Goal: Transaction & Acquisition: Purchase product/service

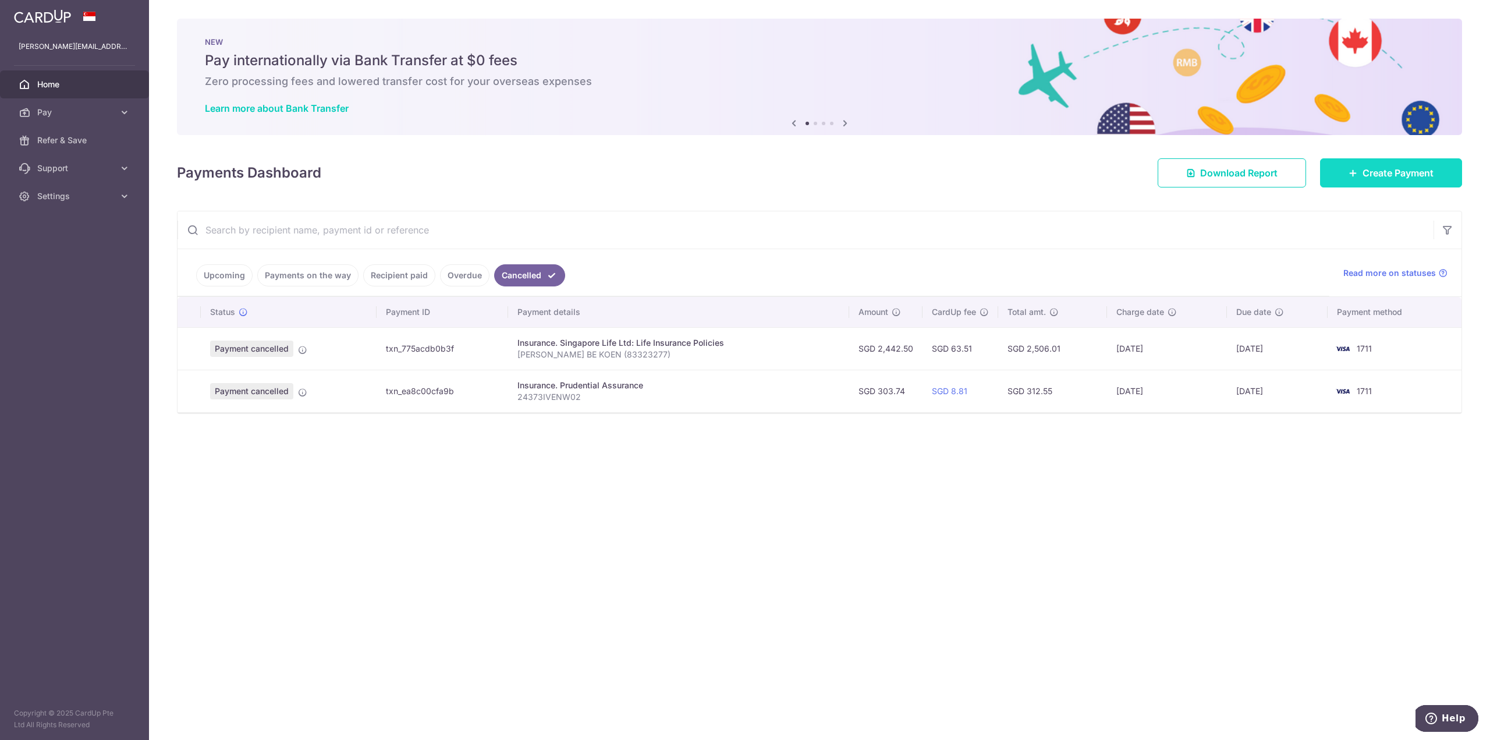
click at [1373, 171] on span "Create Payment" at bounding box center [1397, 173] width 71 height 14
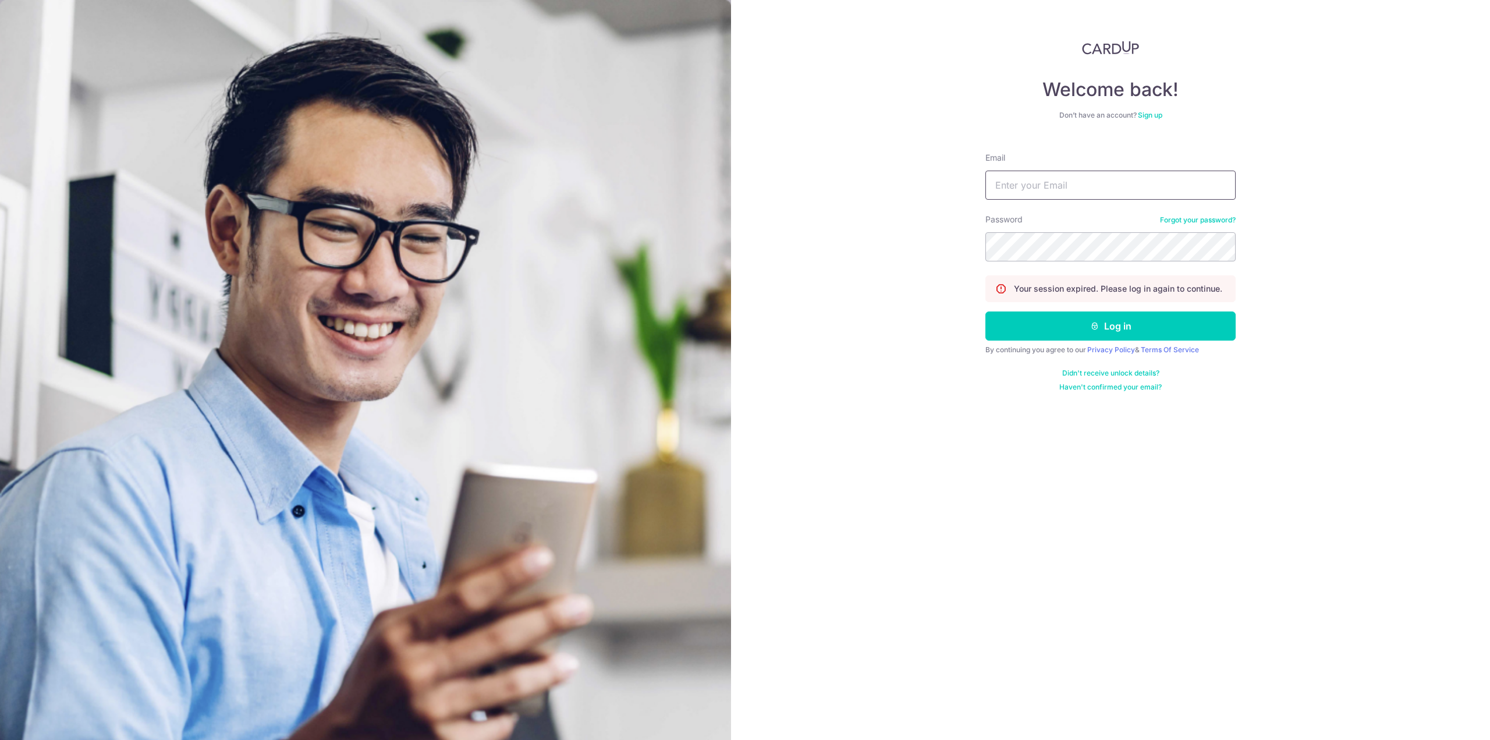
click at [1038, 183] on input "Email" at bounding box center [1110, 185] width 250 height 29
type input "jodi.siah@gmail.com"
click at [985, 311] on button "Log in" at bounding box center [1110, 325] width 250 height 29
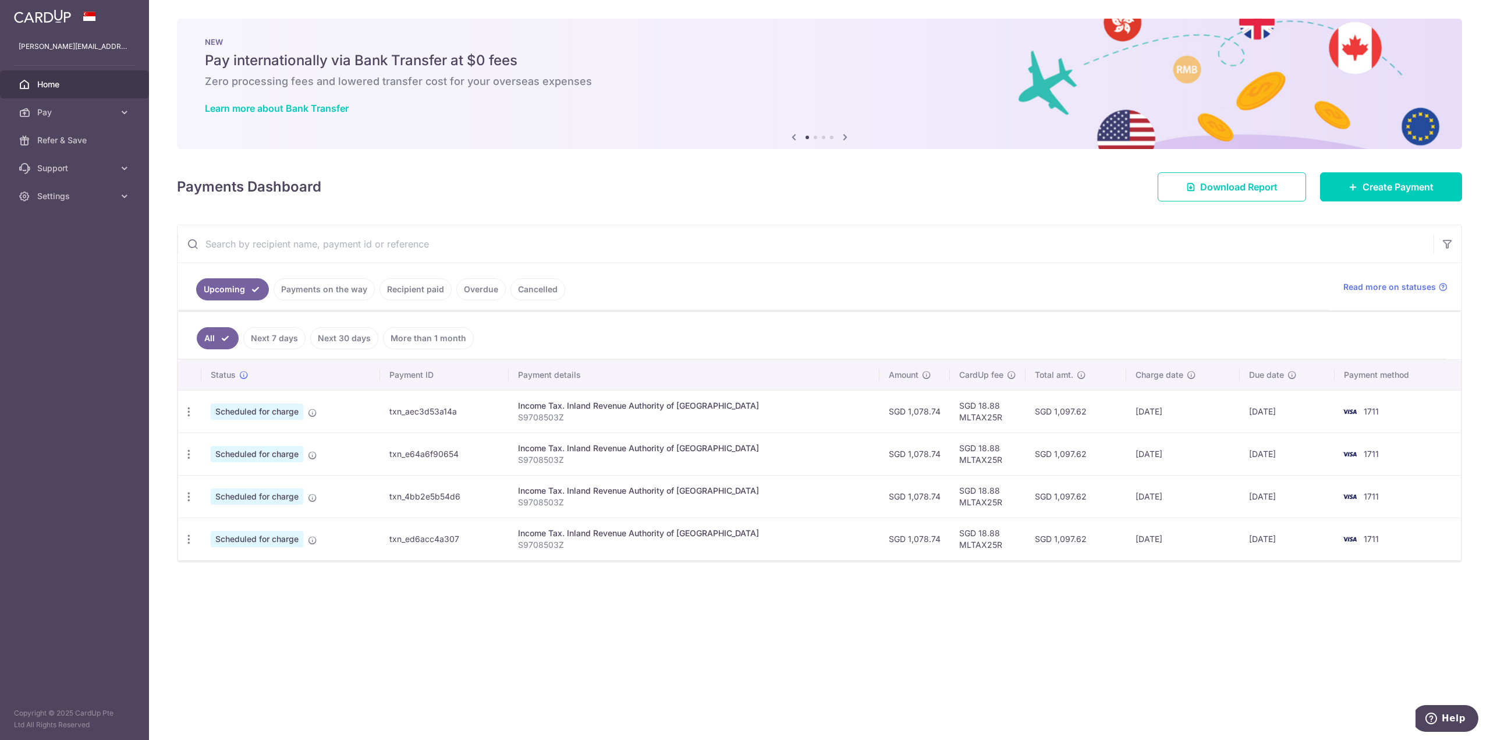
click at [1363, 166] on div "× Pause Schedule Pause all future payments in this series Pause just this one p…" at bounding box center [819, 370] width 1341 height 740
click at [1367, 190] on span "Create Payment" at bounding box center [1397, 187] width 71 height 14
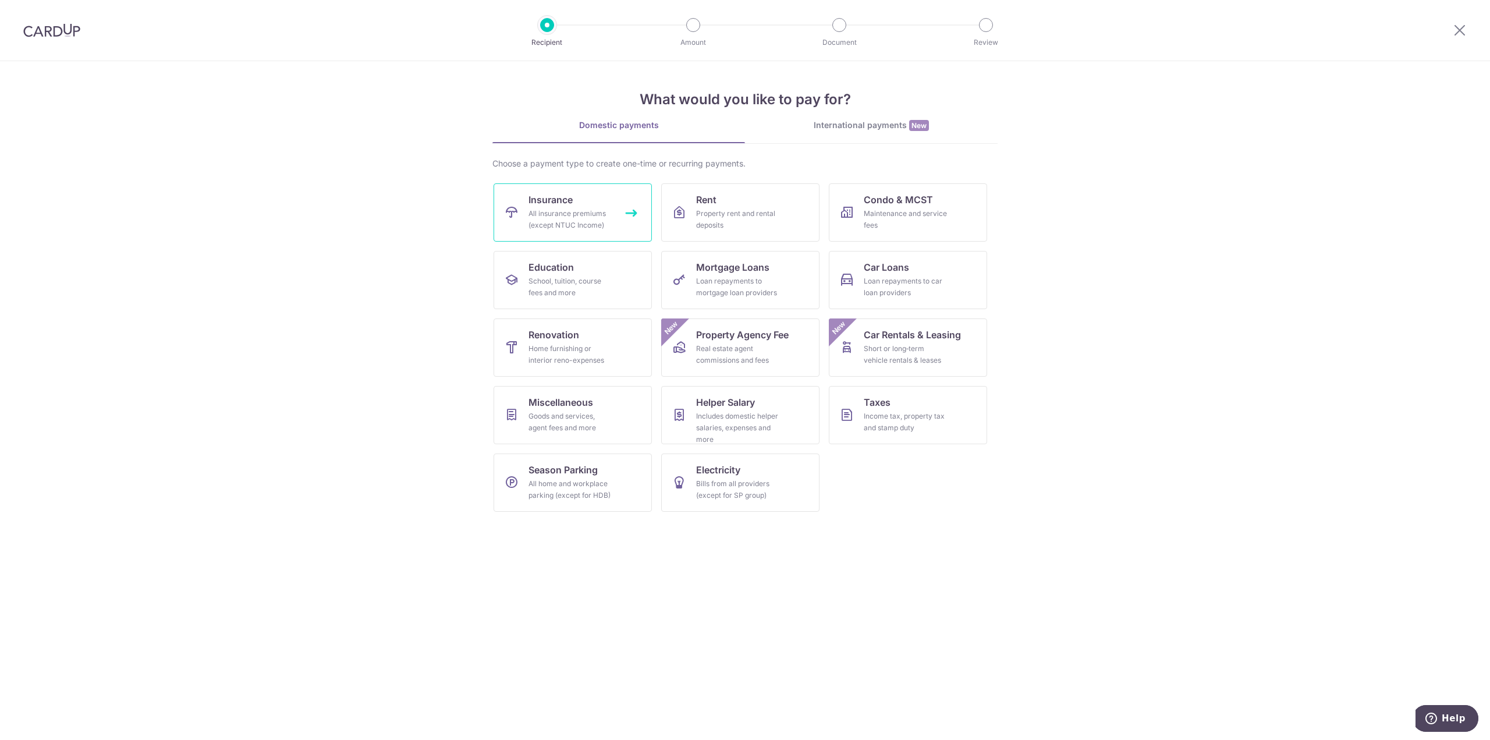
click at [579, 215] on div "All insurance premiums (except NTUC Income)" at bounding box center [570, 219] width 84 height 23
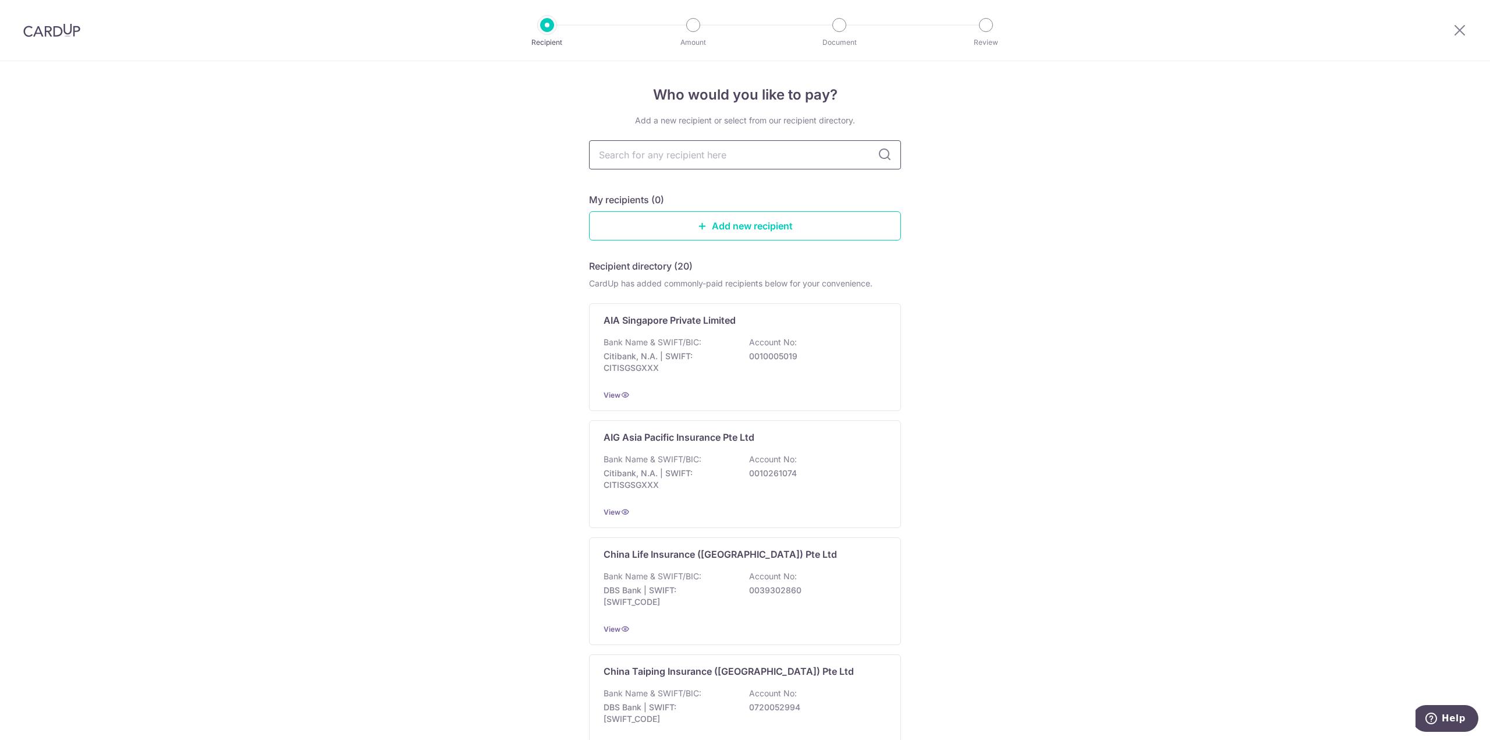
click at [632, 152] on input "text" at bounding box center [745, 154] width 312 height 29
type input "[GEOGRAPHIC_DATA]"
type input "singapore life"
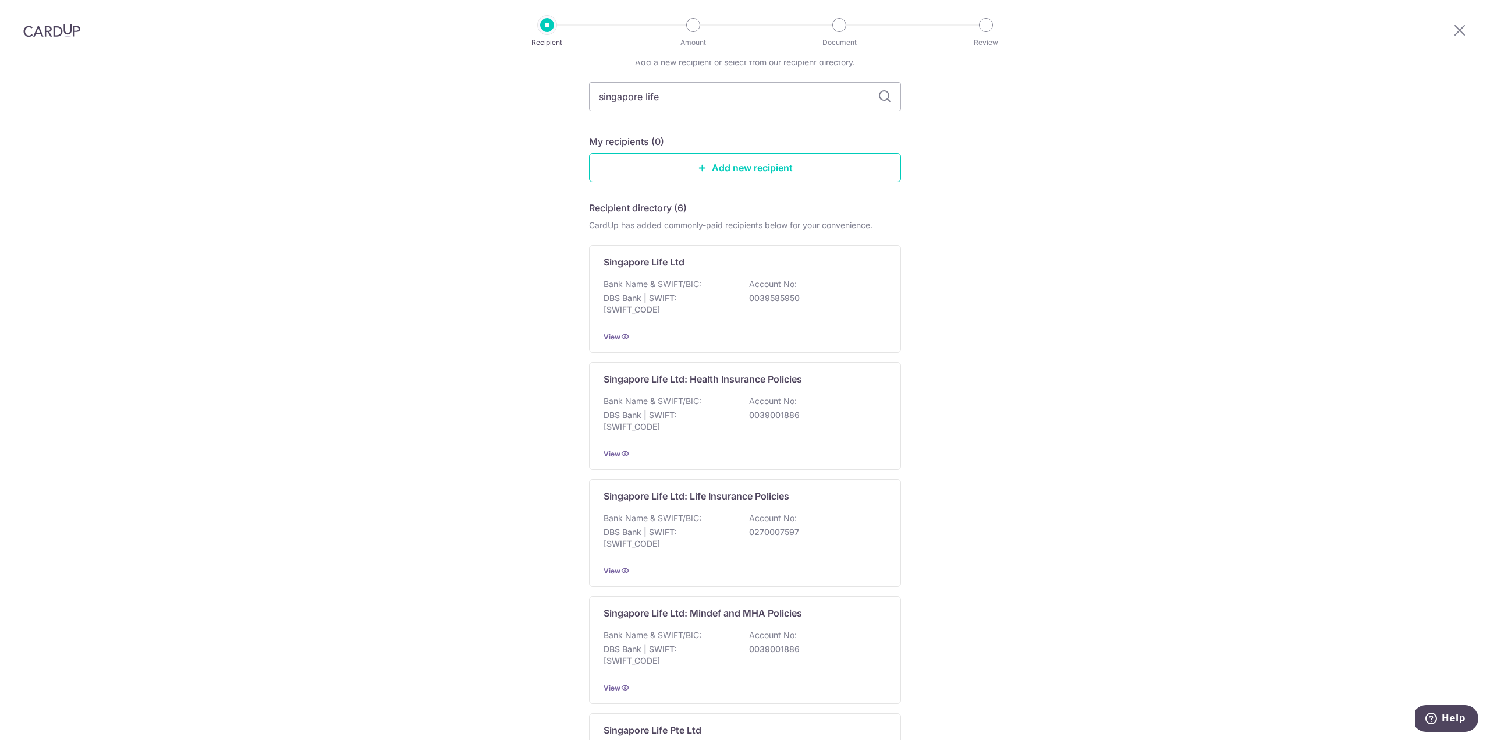
scroll to position [116, 0]
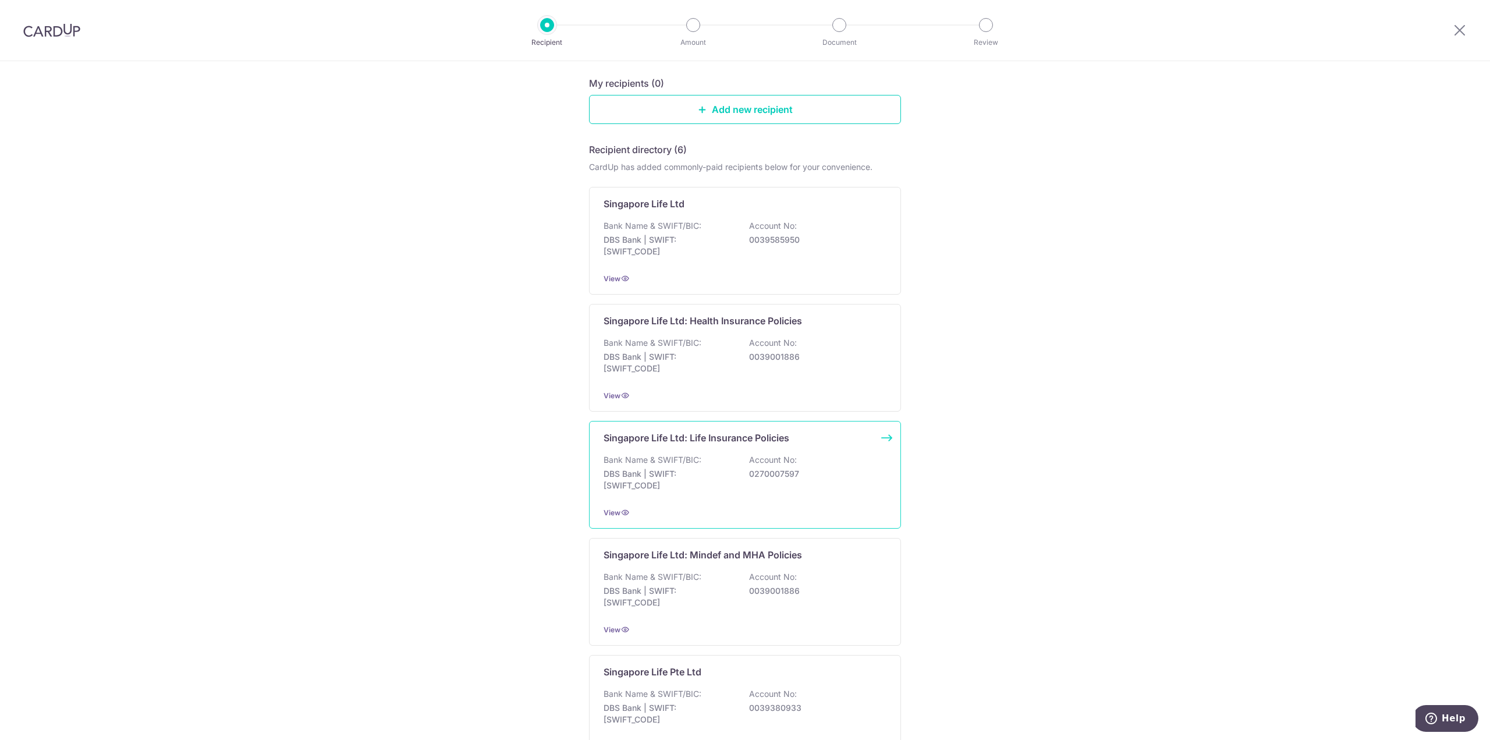
click at [801, 509] on div "View" at bounding box center [744, 512] width 283 height 12
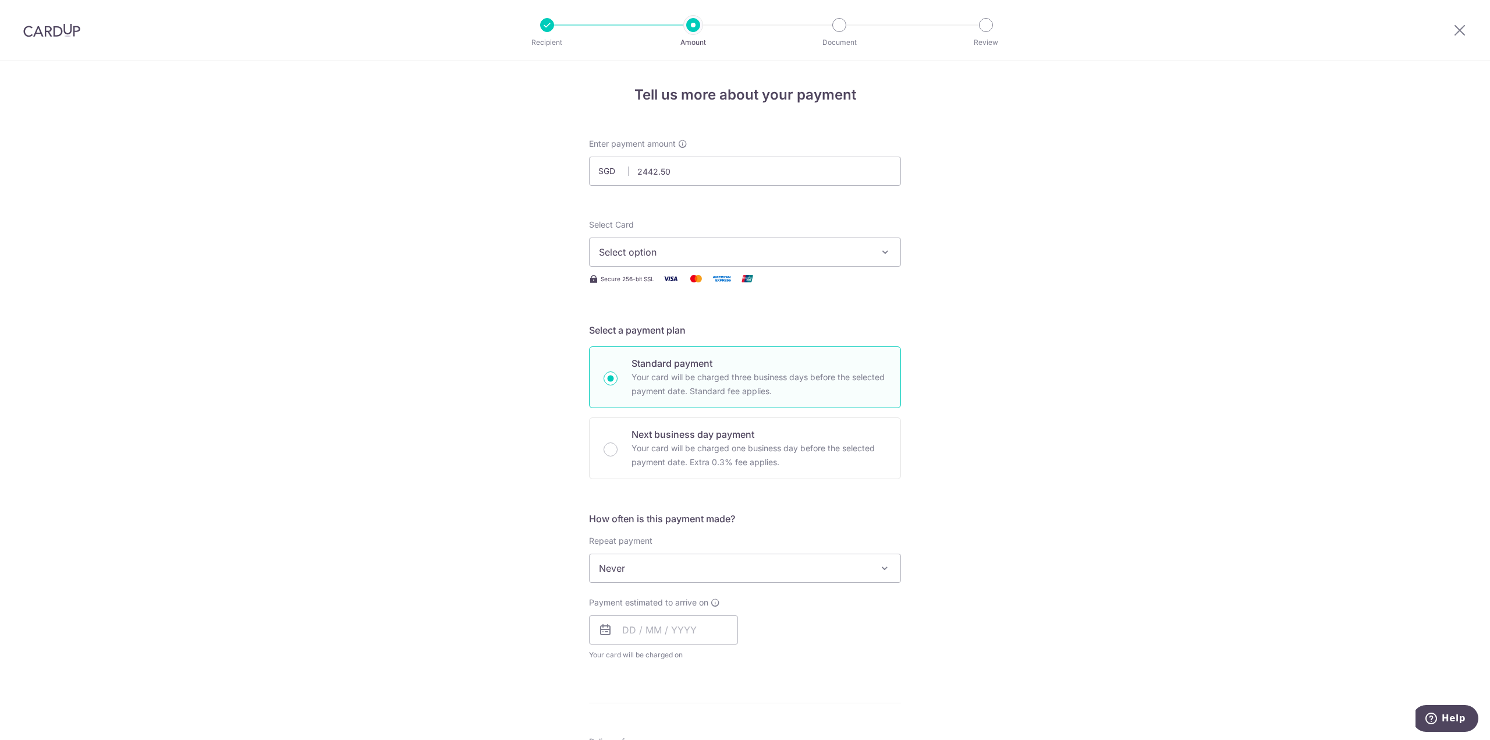
type input "2,442.50"
click at [658, 247] on span "Select option" at bounding box center [734, 252] width 271 height 14
click at [665, 332] on span "**** 1711" at bounding box center [745, 335] width 292 height 14
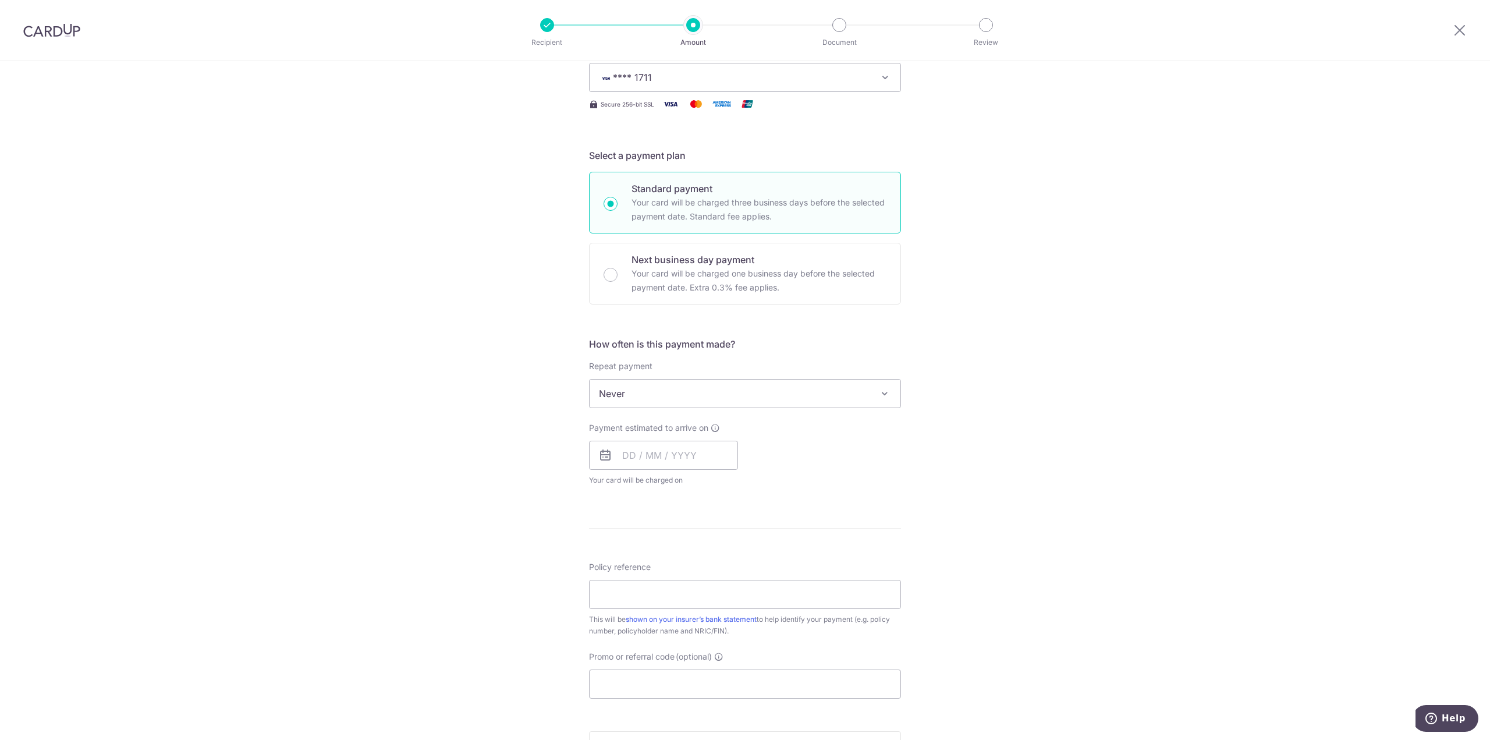
scroll to position [233, 0]
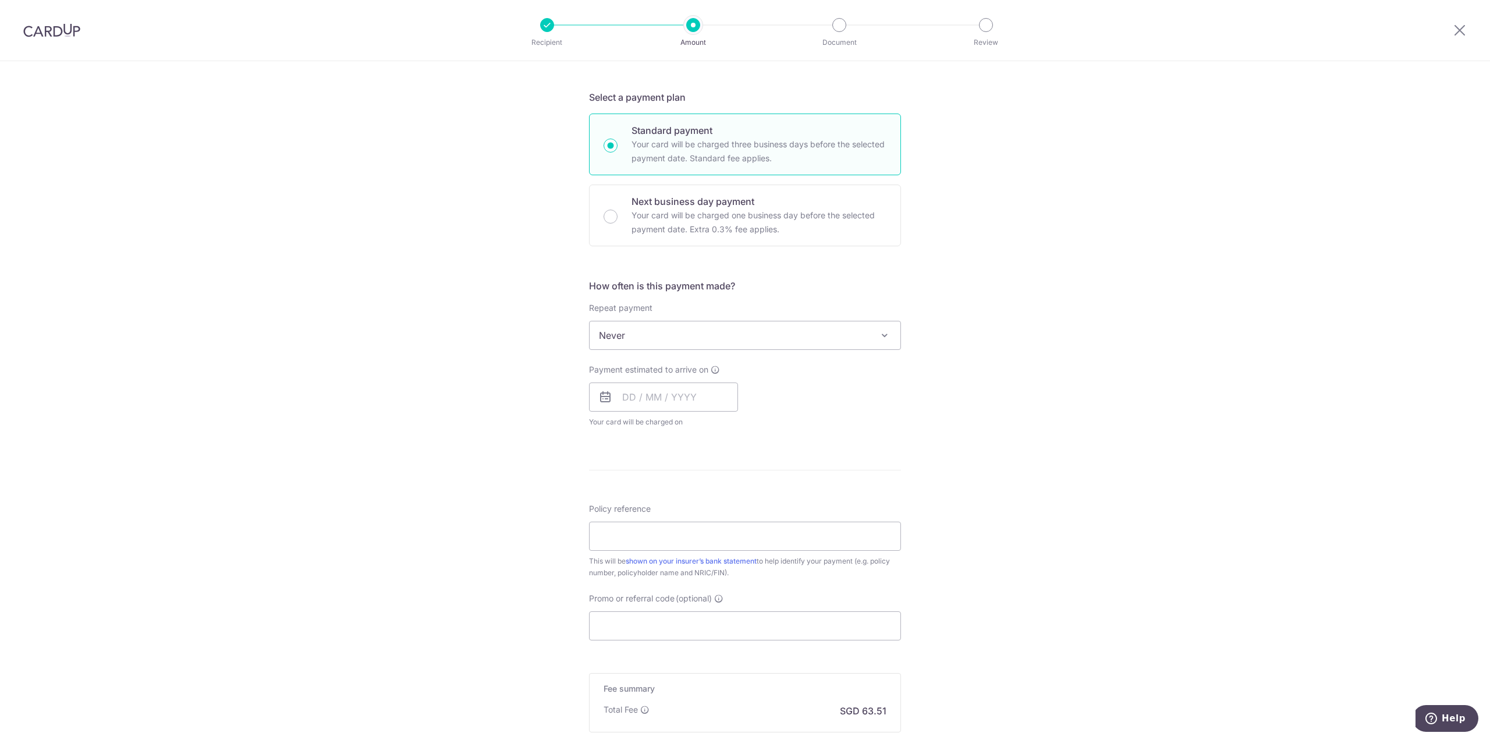
click at [678, 333] on span "Never" at bounding box center [744, 335] width 311 height 28
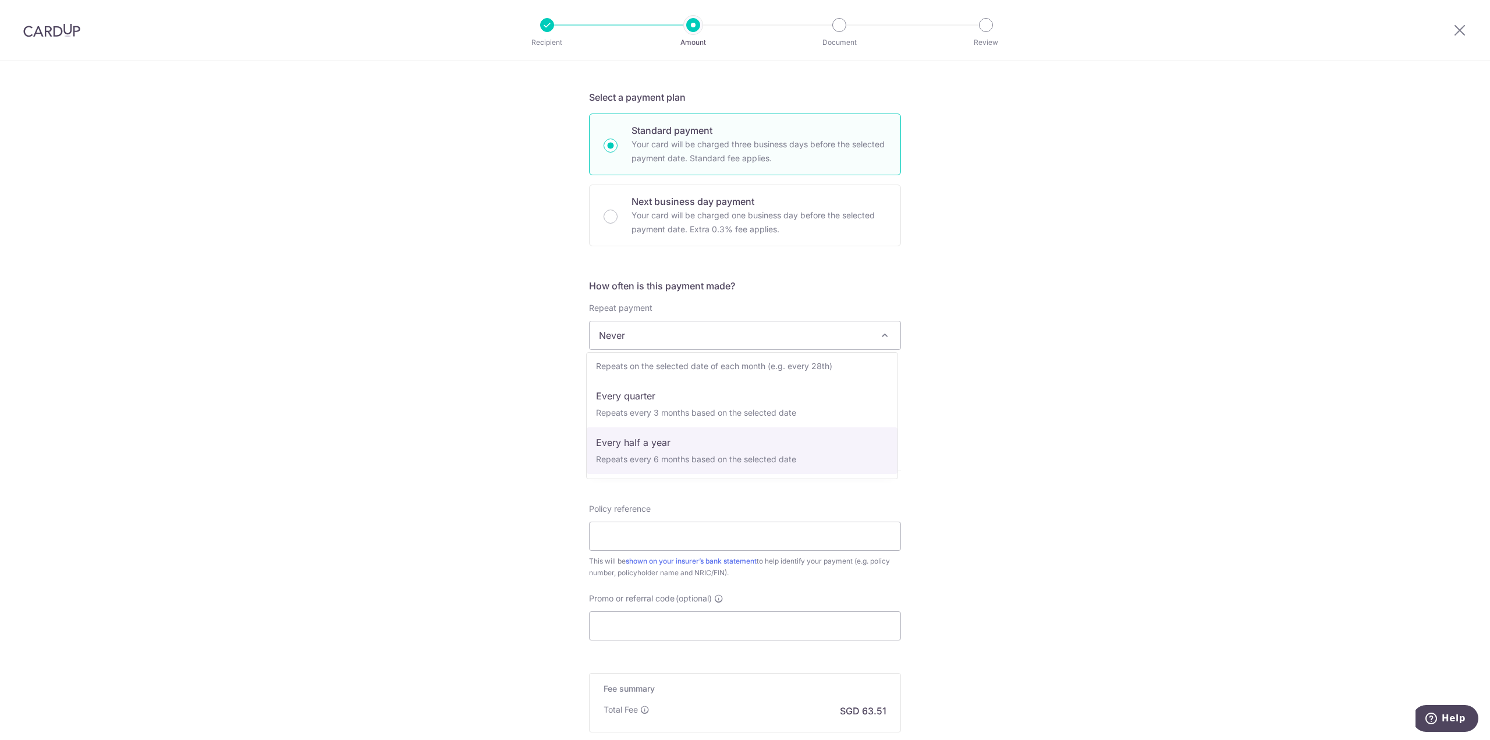
scroll to position [163, 0]
select select "6"
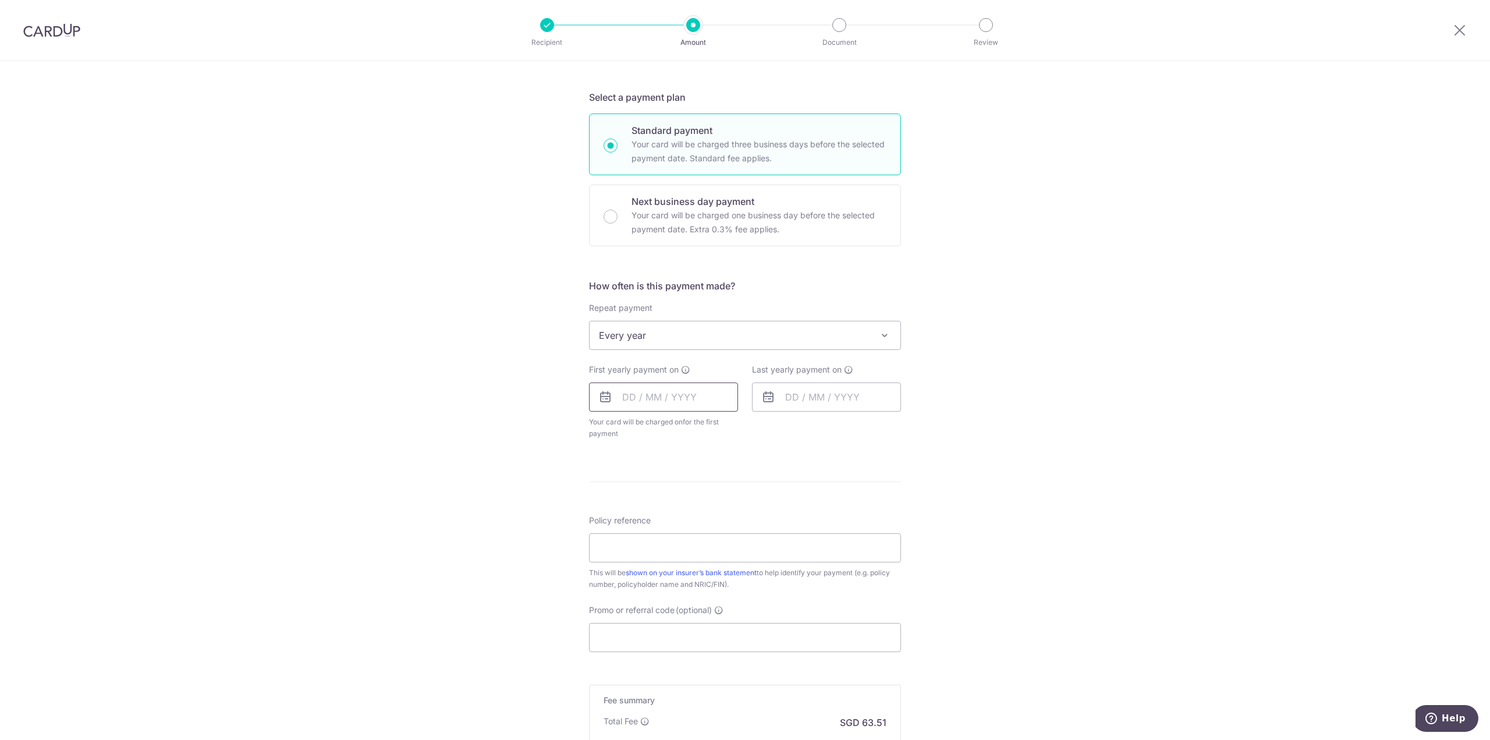
click at [680, 400] on input "text" at bounding box center [663, 396] width 149 height 29
click at [703, 500] on link "9" at bounding box center [706, 502] width 19 height 19
type input "09/10/2025"
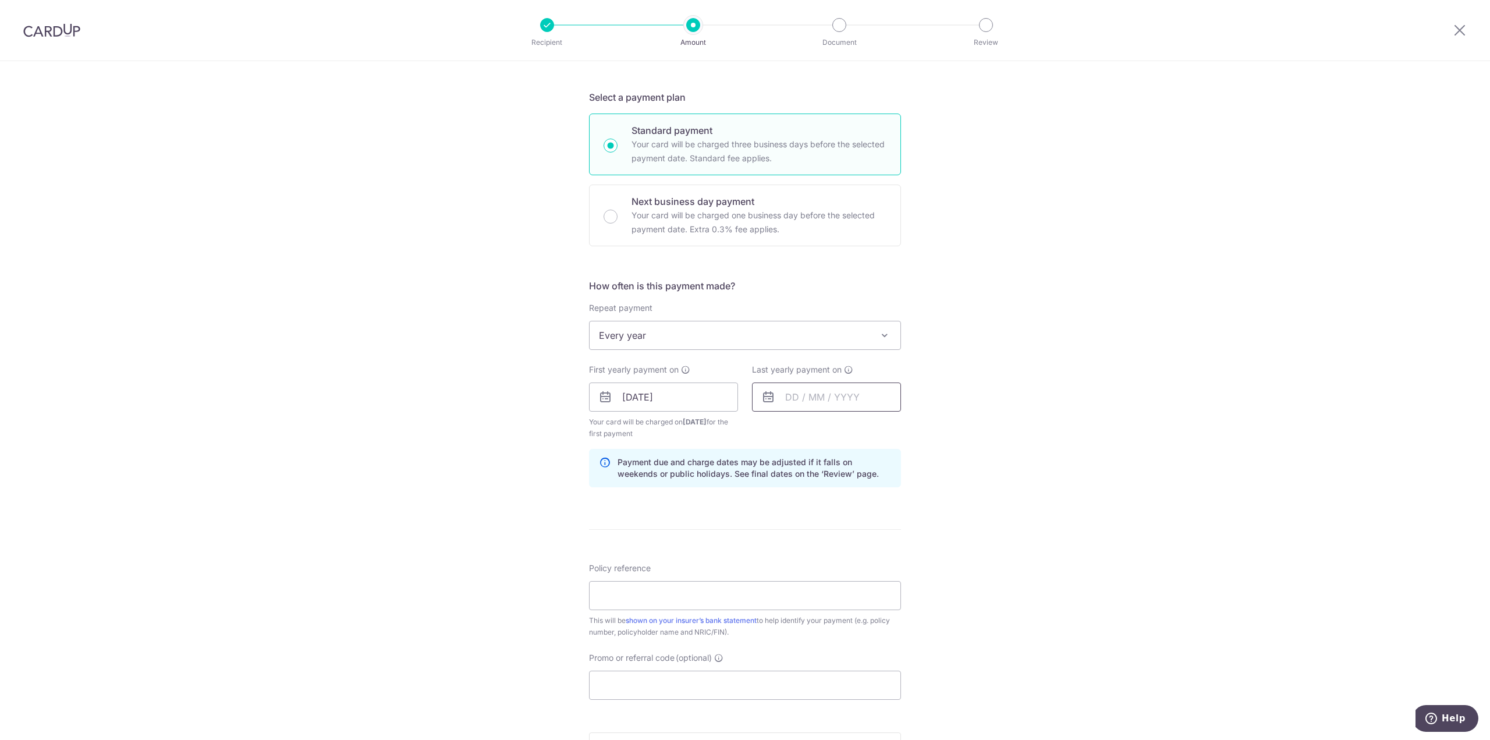
click at [808, 400] on input "text" at bounding box center [826, 396] width 149 height 29
click at [1012, 363] on div "Tell us more about your payment Enter payment amount SGD 2,442.50 2442.50 Selec…" at bounding box center [745, 384] width 1490 height 1112
click at [844, 395] on input "text" at bounding box center [826, 396] width 149 height 29
click at [878, 428] on select "2025 2026 2027 2028 2029 2030 2031 2032 2033 2034 2035" at bounding box center [872, 428] width 31 height 9
click at [868, 481] on link "1" at bounding box center [869, 479] width 19 height 19
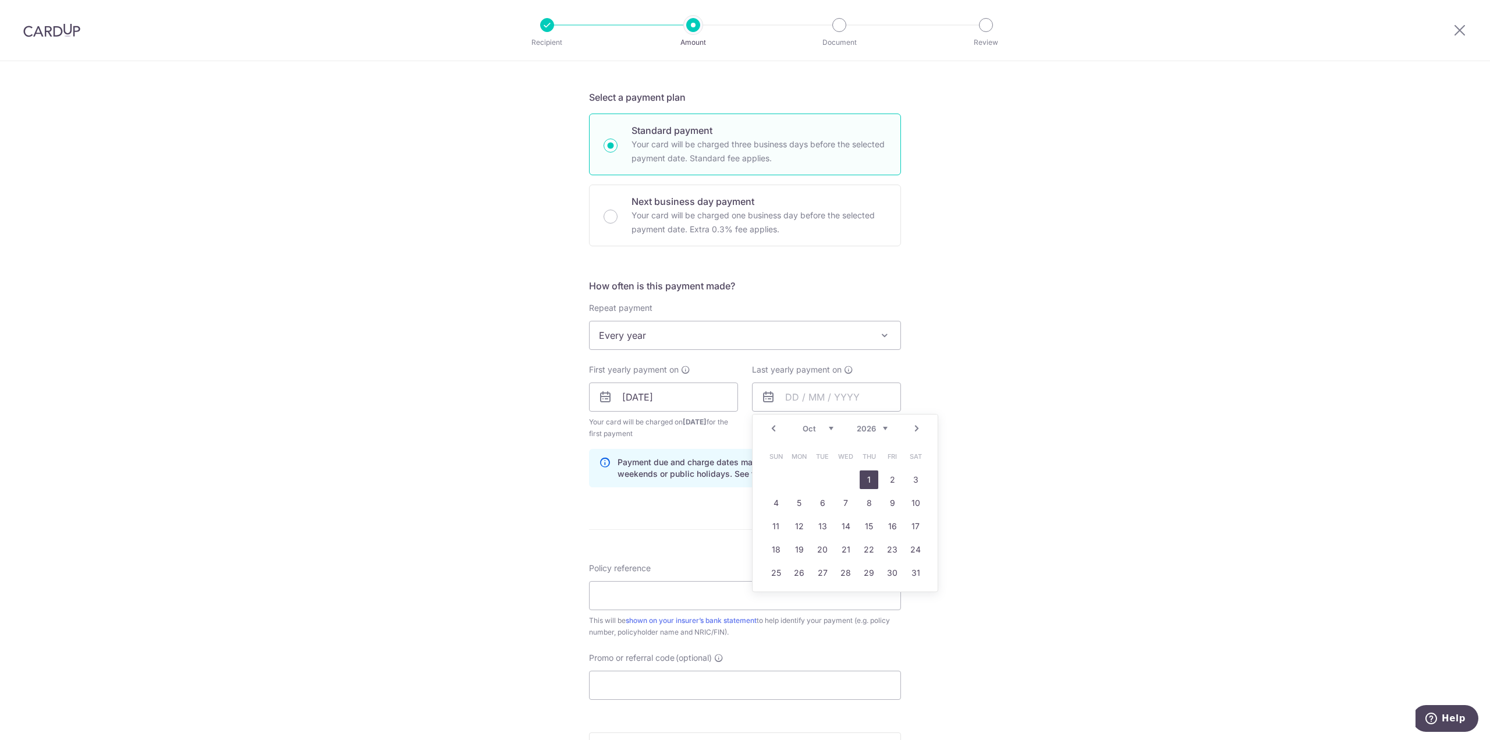
type input "01/10/2026"
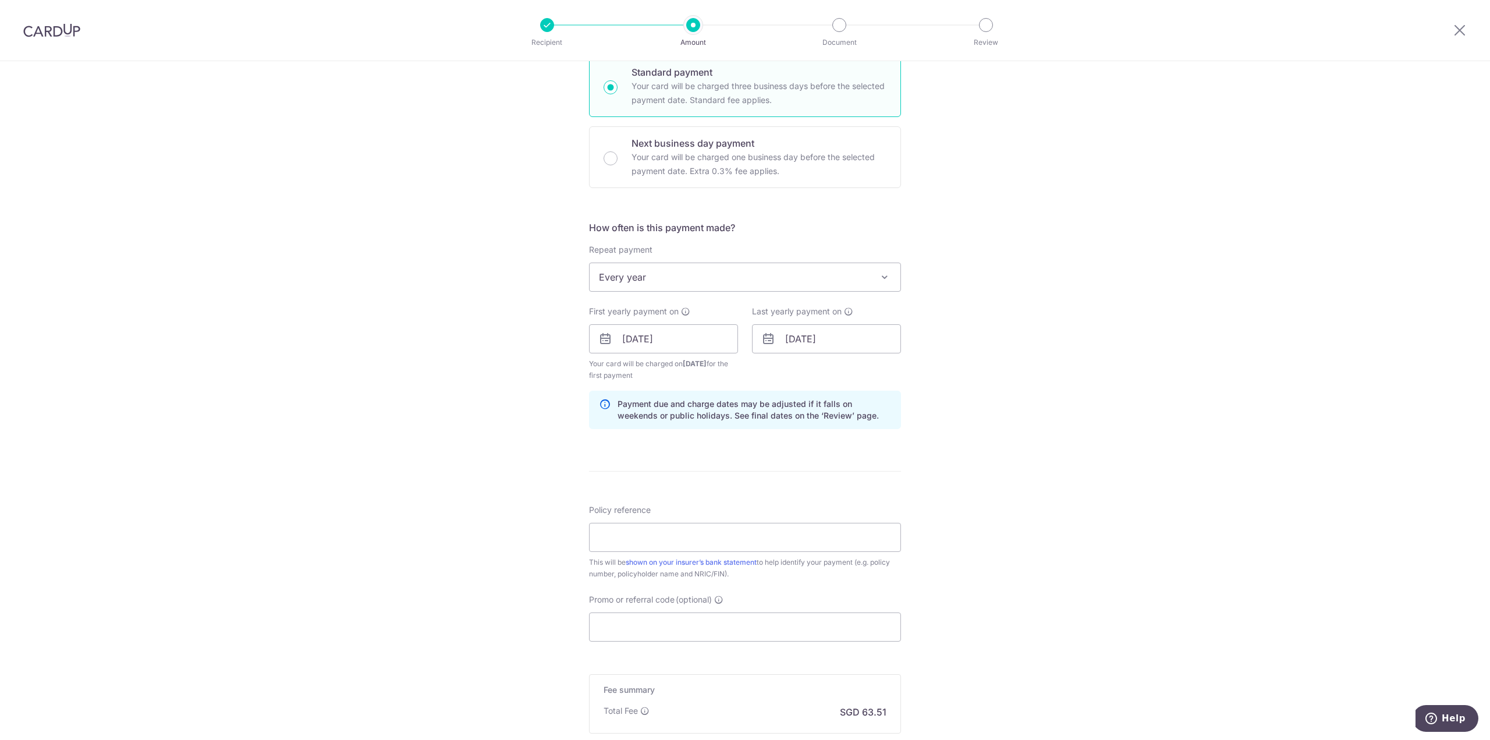
scroll to position [349, 0]
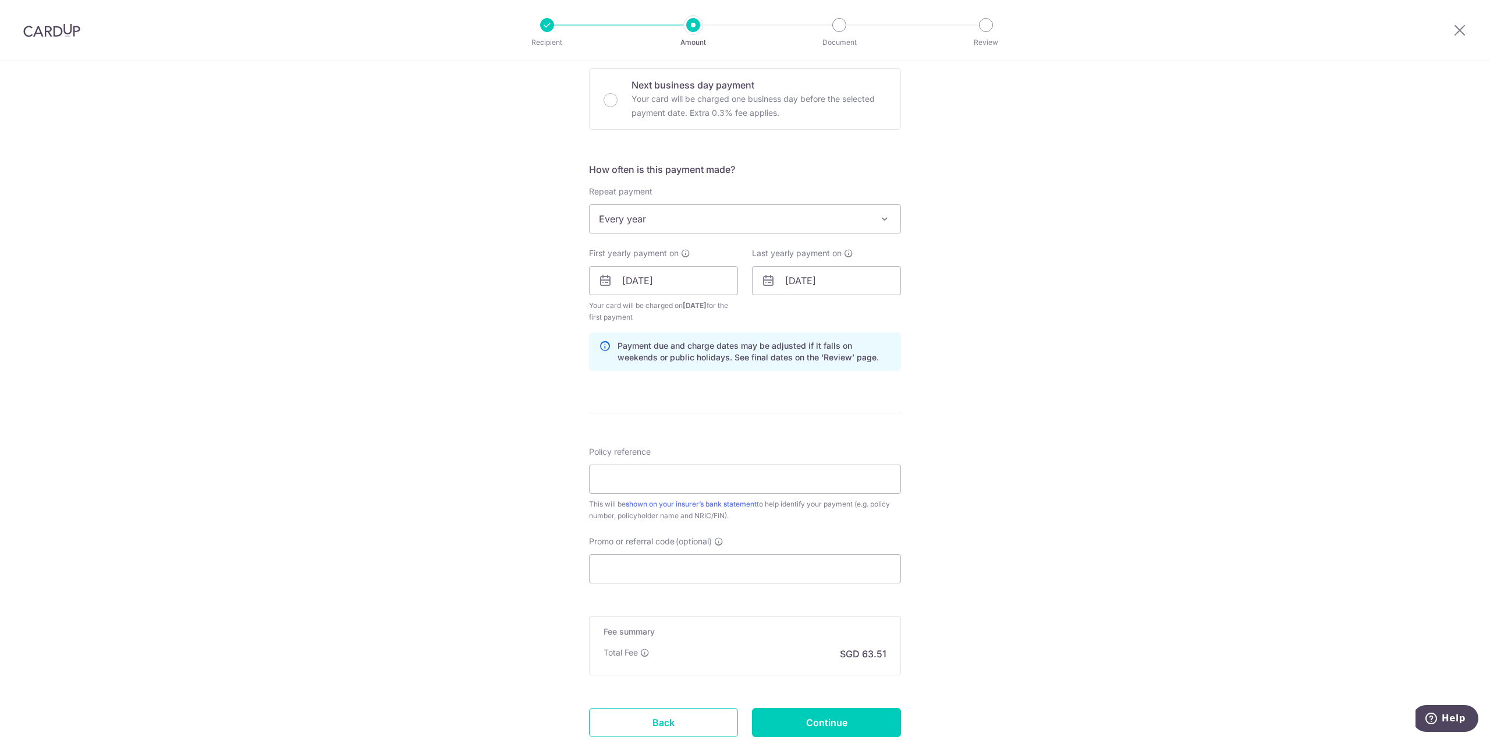
click at [796, 460] on div "Policy reference This will be shown on your insurer’s bank statement to help id…" at bounding box center [745, 484] width 312 height 76
click at [794, 473] on input "Policy reference" at bounding box center [745, 478] width 312 height 29
click at [773, 486] on input "Policy reference" at bounding box center [745, 478] width 312 height 29
type input "83323277"
click at [666, 562] on input "Promo or referral code (optional)" at bounding box center [745, 568] width 312 height 29
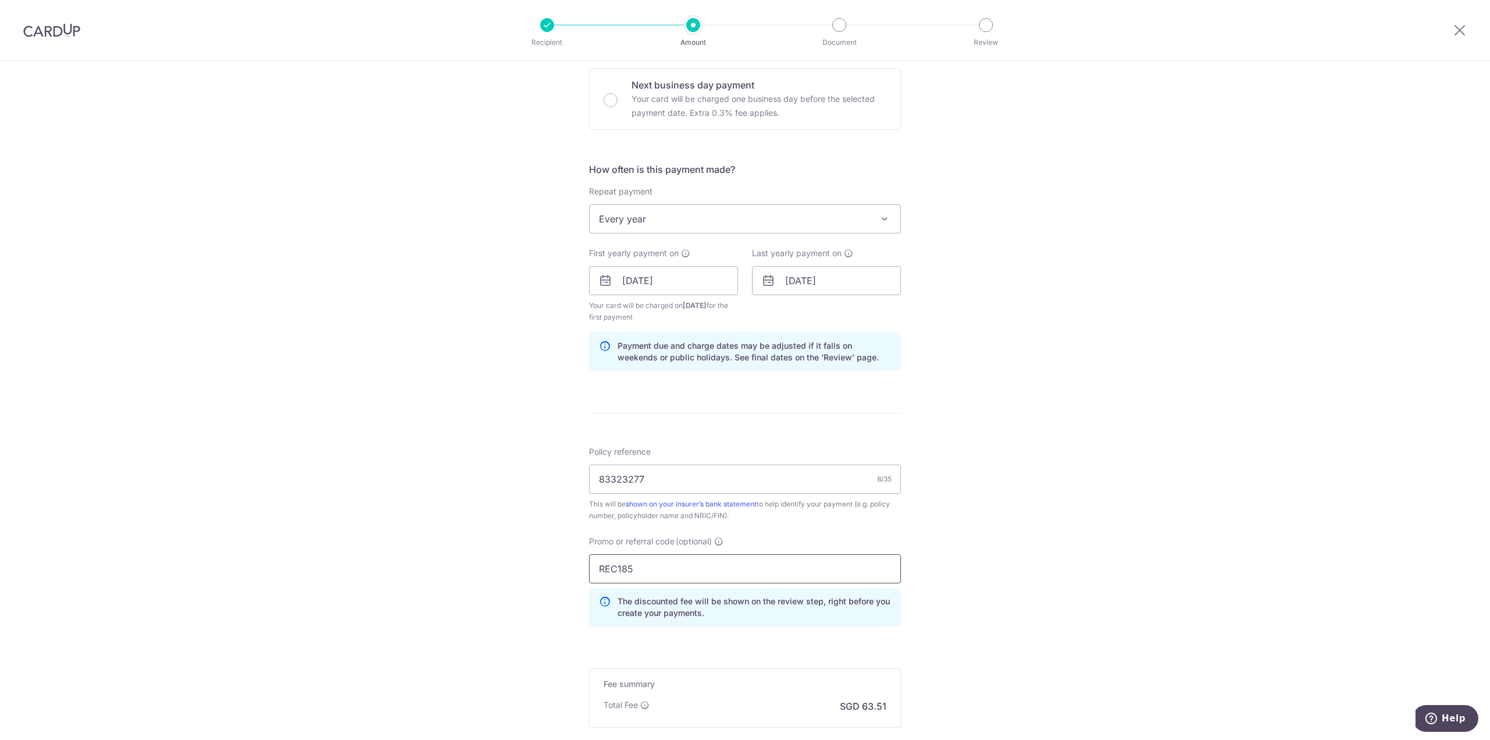
type input "REC185"
click at [979, 486] on div "Tell us more about your payment Enter payment amount SGD 2,442.50 2442.50 Selec…" at bounding box center [745, 294] width 1490 height 1164
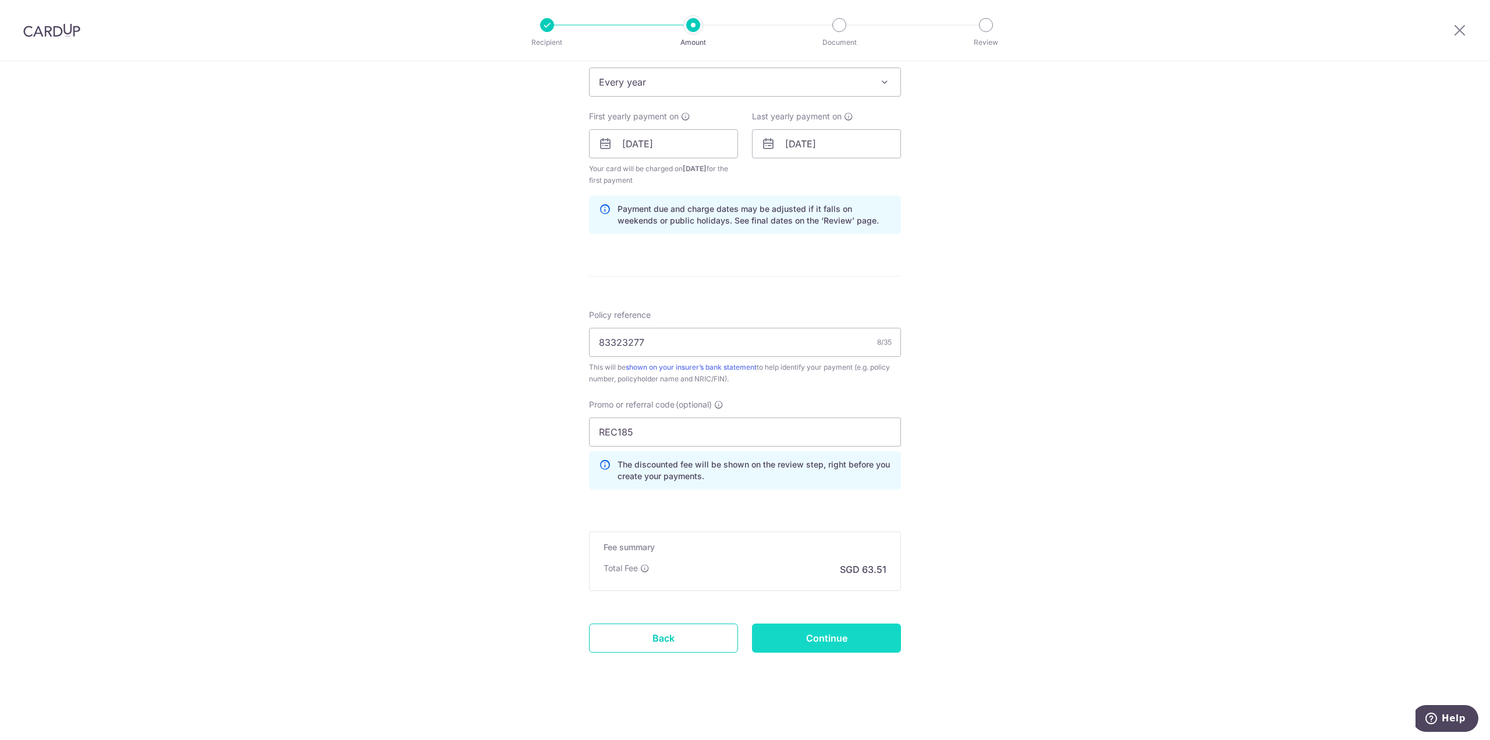
click at [850, 632] on input "Continue" at bounding box center [826, 637] width 149 height 29
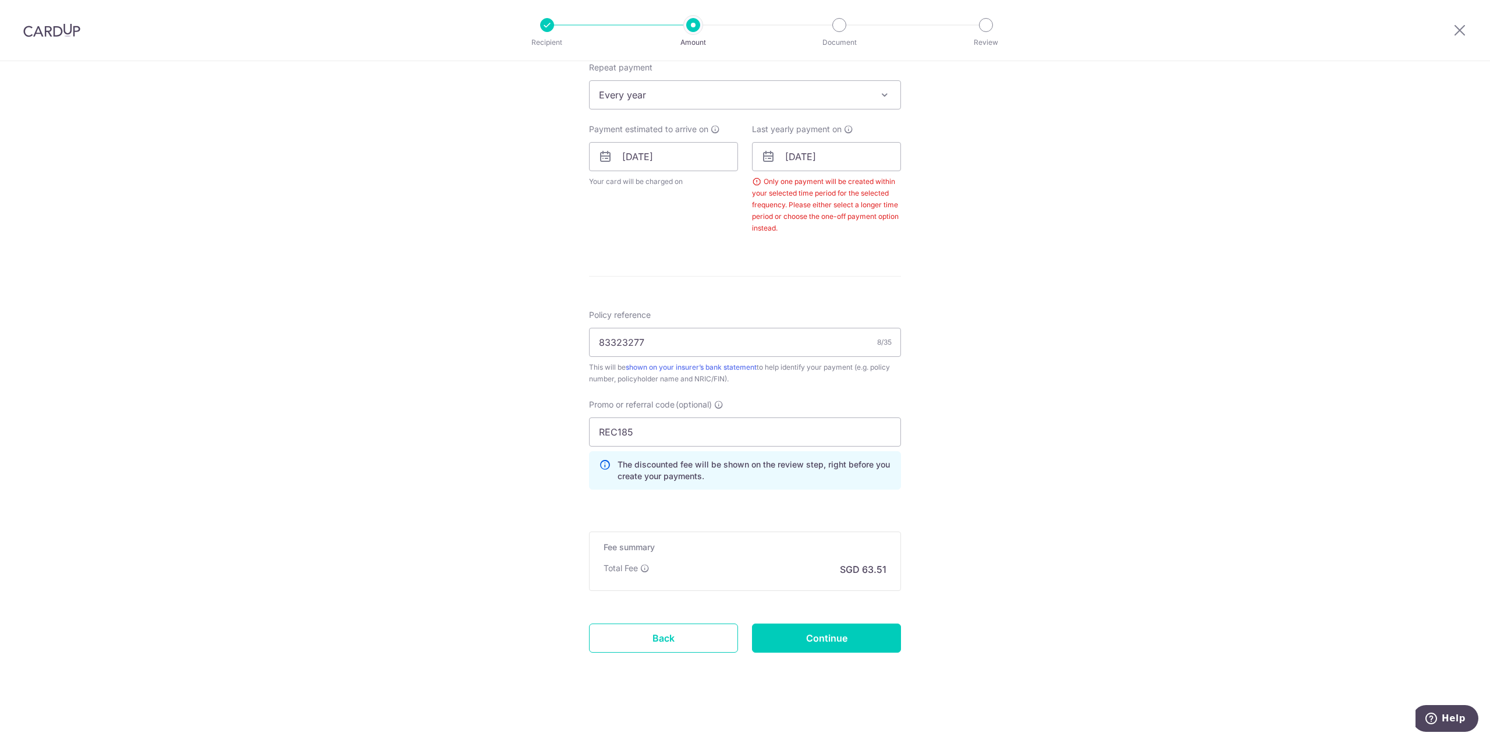
scroll to position [415, 0]
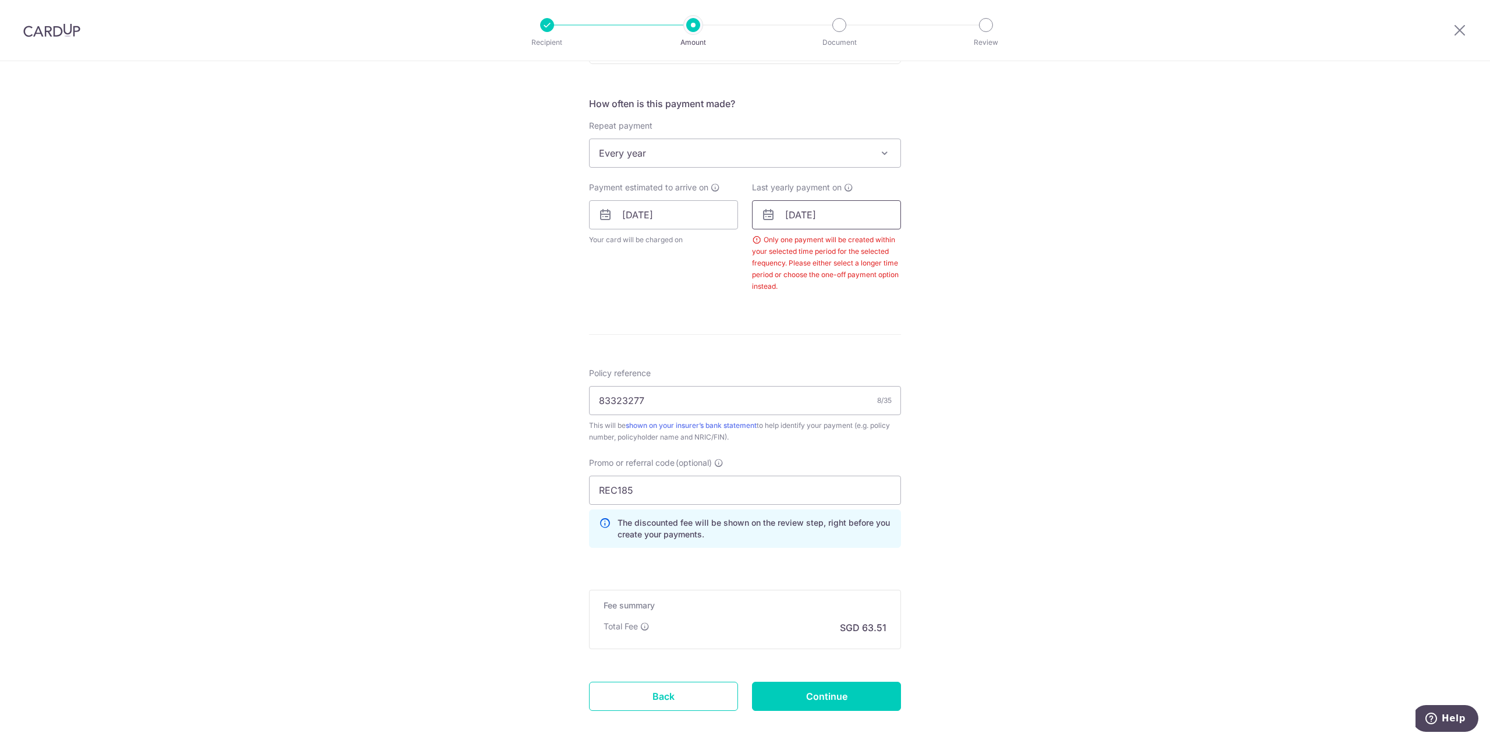
click at [837, 219] on input "[DATE]" at bounding box center [826, 214] width 149 height 29
click at [885, 244] on div "Prev Next Jan Feb Mar Apr May Jun Jul Aug Sep Oct Nov Dec 2025 2026 2027 2028 2…" at bounding box center [844, 246] width 185 height 28
click at [882, 244] on select "2025 2026 2027 2028 2029 2030 2031 2032 2033 2034 2035" at bounding box center [872, 246] width 31 height 9
click at [889, 293] on link "1" at bounding box center [892, 297] width 19 height 19
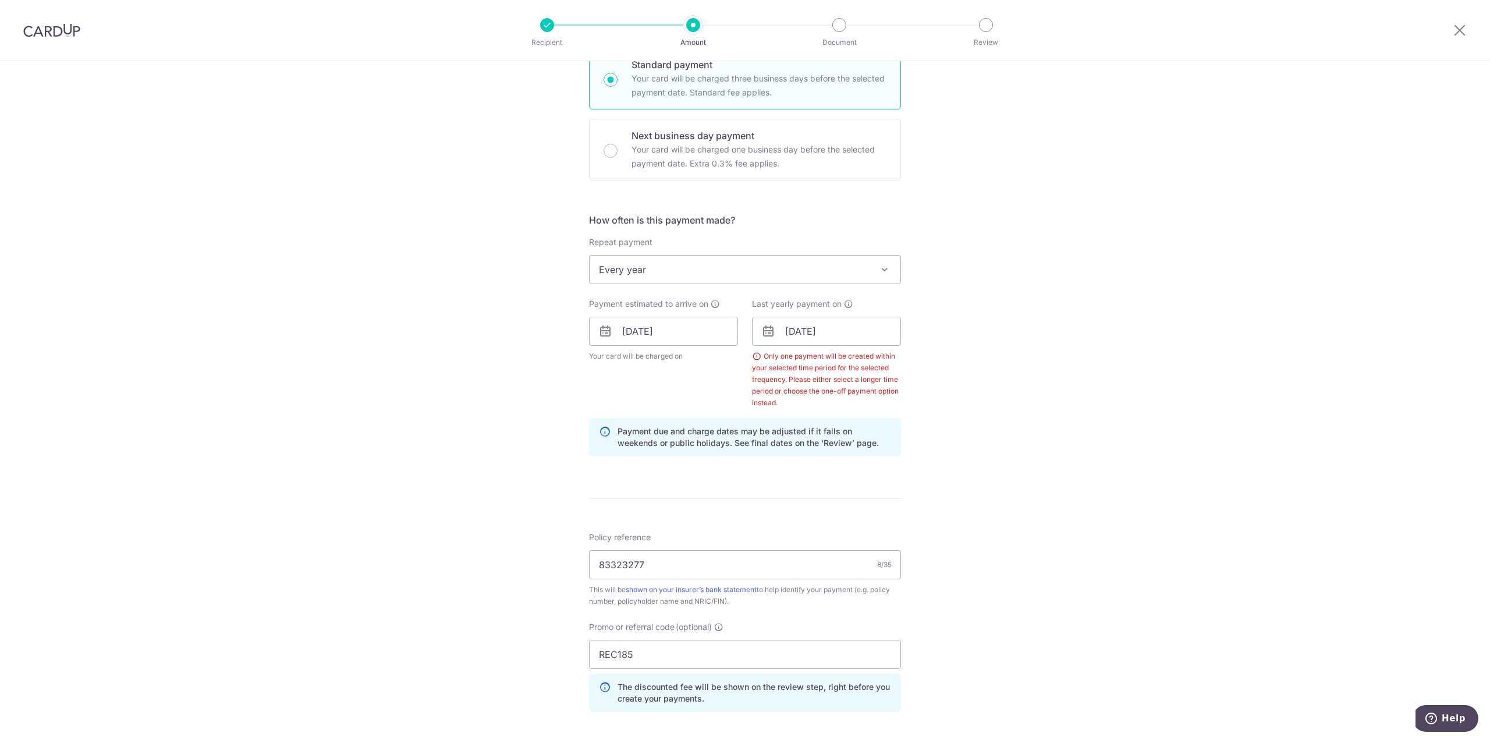
scroll to position [240, 0]
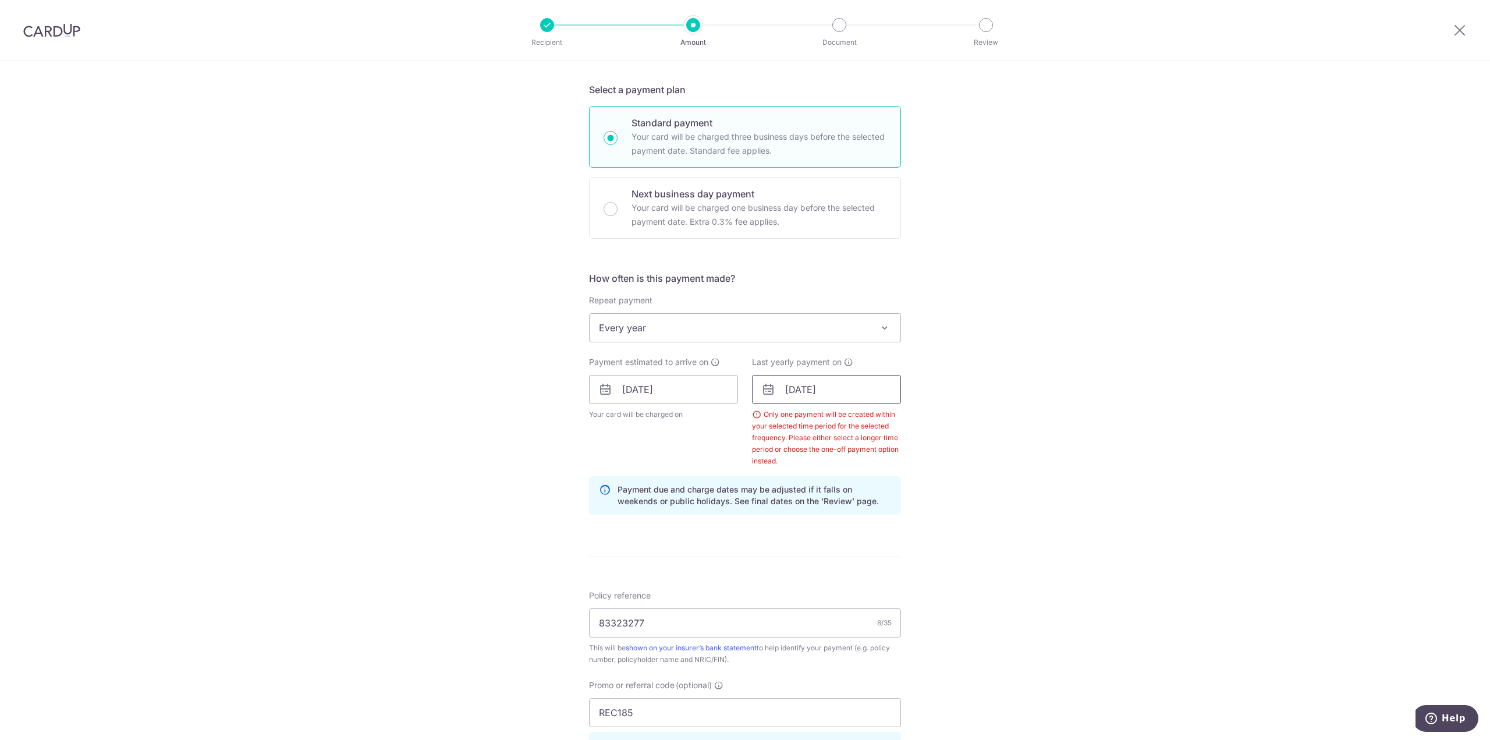
click at [828, 393] on input "01/10/2027" at bounding box center [826, 389] width 149 height 29
click at [877, 420] on select "2025 2026 2027 2028 2029 2030 2031 2032 2033 2034 2035" at bounding box center [872, 420] width 31 height 9
click at [776, 471] on link "1" at bounding box center [775, 472] width 19 height 19
click at [825, 390] on input "01/10/2028" at bounding box center [826, 389] width 149 height 29
click at [882, 422] on select "2025 2026 2027 2028 2029 2030 2031 2032 2033 2034 2035" at bounding box center [872, 420] width 31 height 9
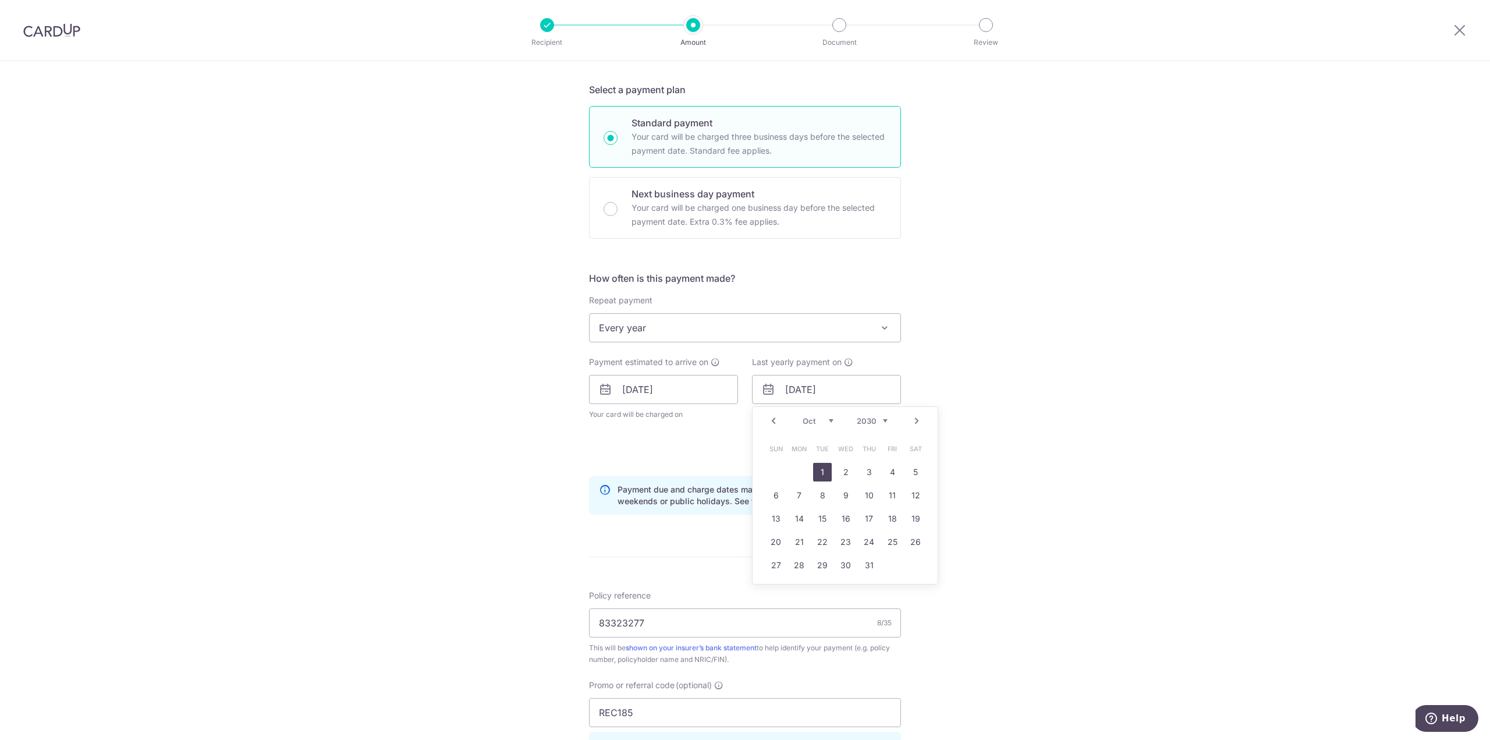
click at [822, 468] on link "1" at bounding box center [822, 472] width 19 height 19
click at [847, 394] on input "[DATE]" at bounding box center [826, 389] width 149 height 29
click at [985, 391] on div "Tell us more about your payment Enter payment amount SGD 2,442.50 2442.50 Selec…" at bounding box center [745, 420] width 1490 height 1199
click at [828, 392] on input "[DATE]" at bounding box center [826, 389] width 149 height 29
click at [843, 491] on link "9" at bounding box center [845, 495] width 19 height 19
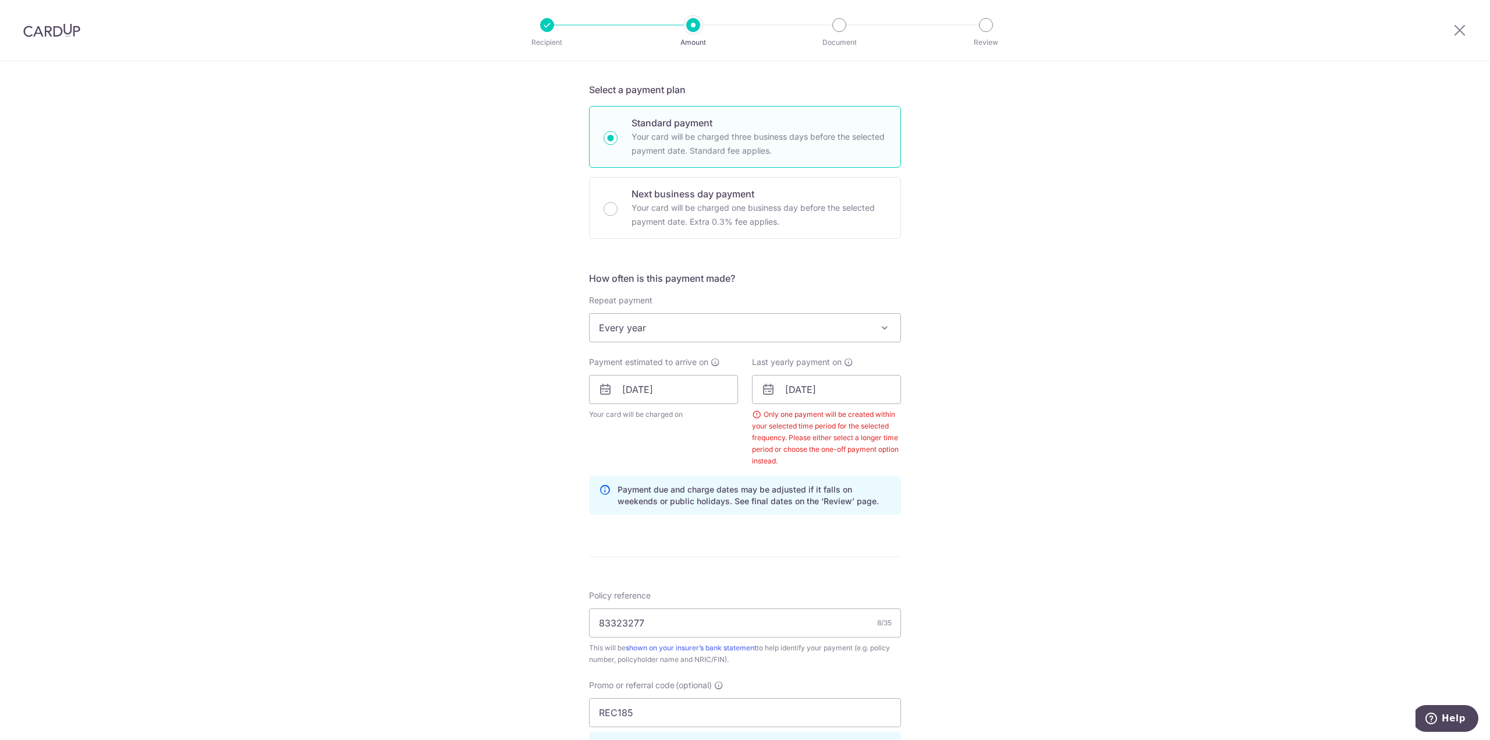
click at [967, 435] on div "Tell us more about your payment Enter payment amount SGD 2,442.50 2442.50 Selec…" at bounding box center [745, 420] width 1490 height 1199
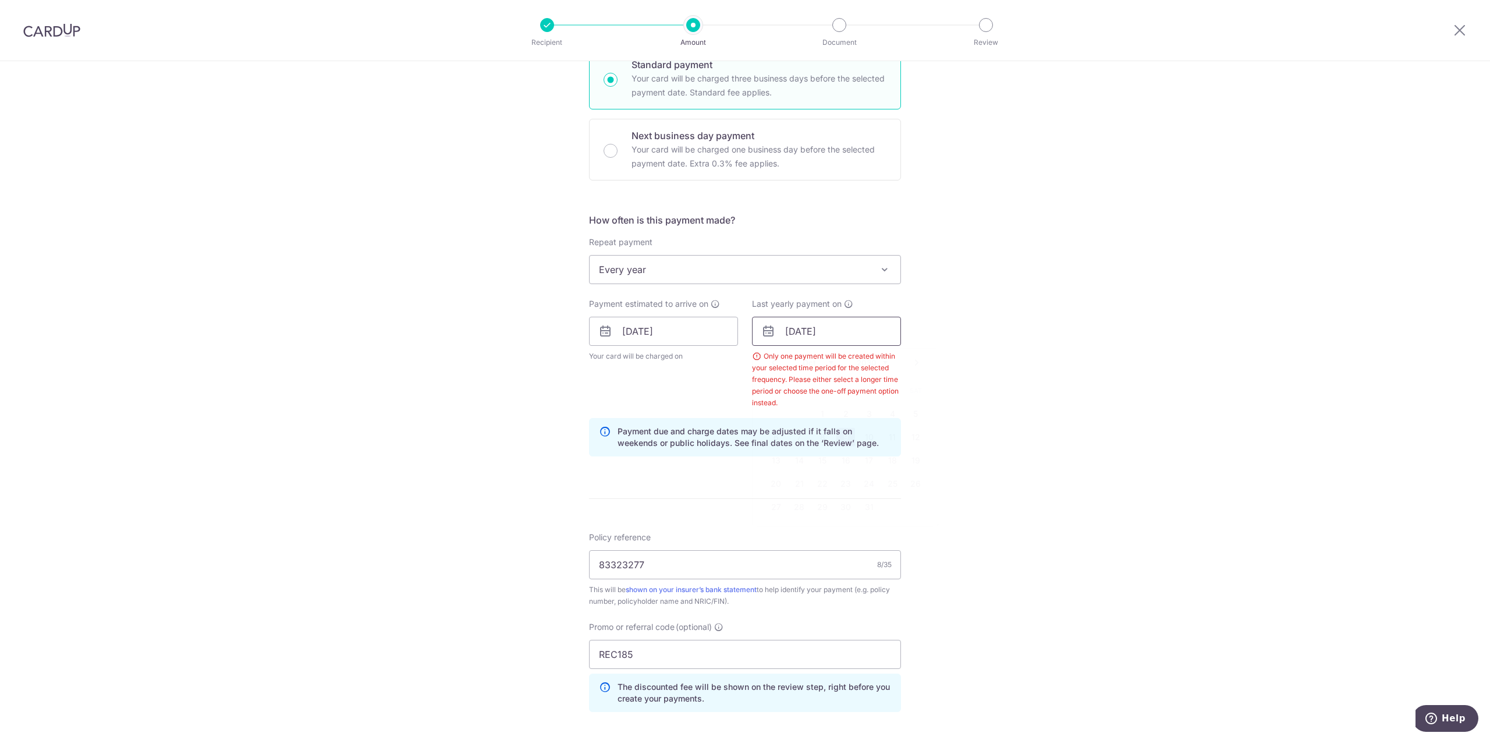
click at [803, 345] on input "09/10/2030" at bounding box center [826, 331] width 149 height 29
click at [813, 410] on link "1" at bounding box center [822, 413] width 19 height 19
type input "[DATE]"
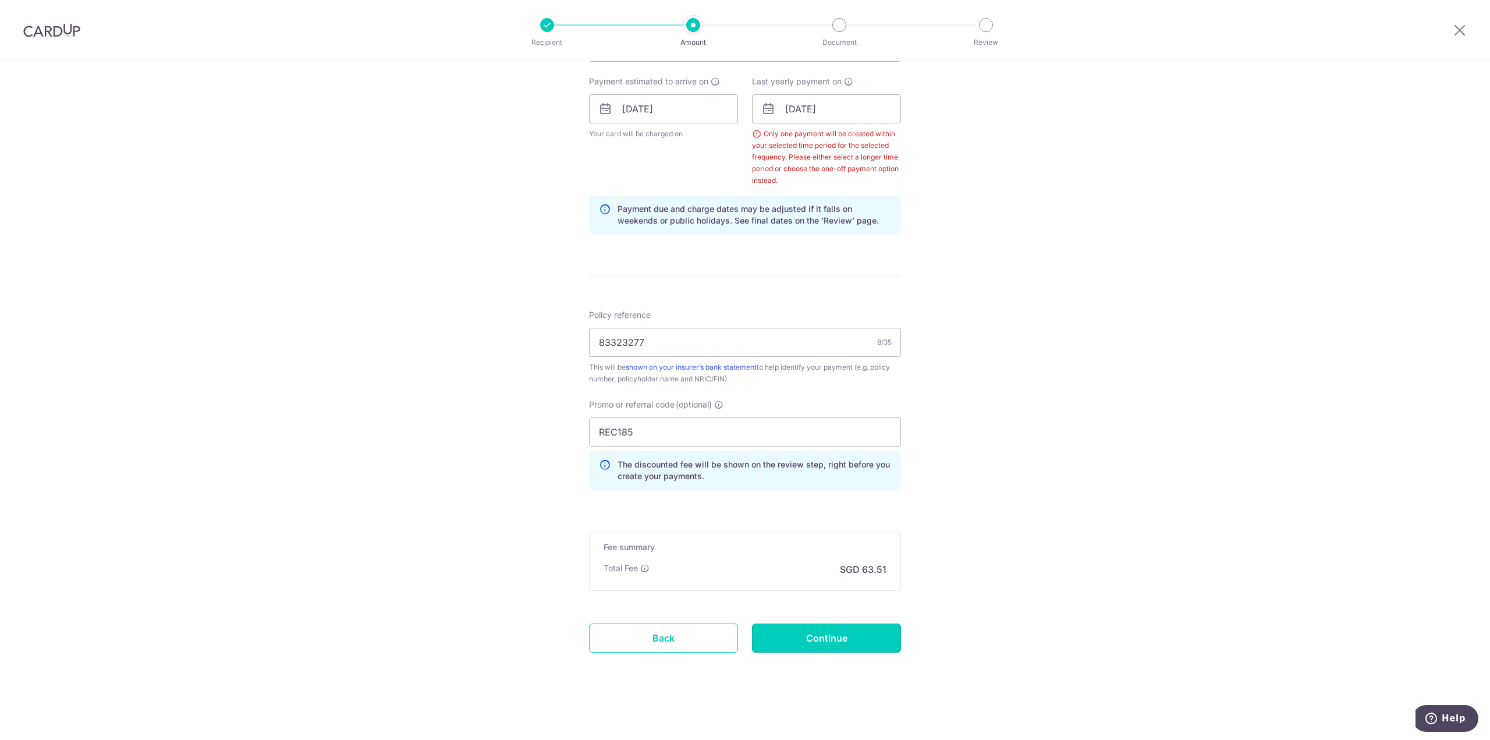
click at [819, 638] on input "Continue" at bounding box center [826, 637] width 149 height 29
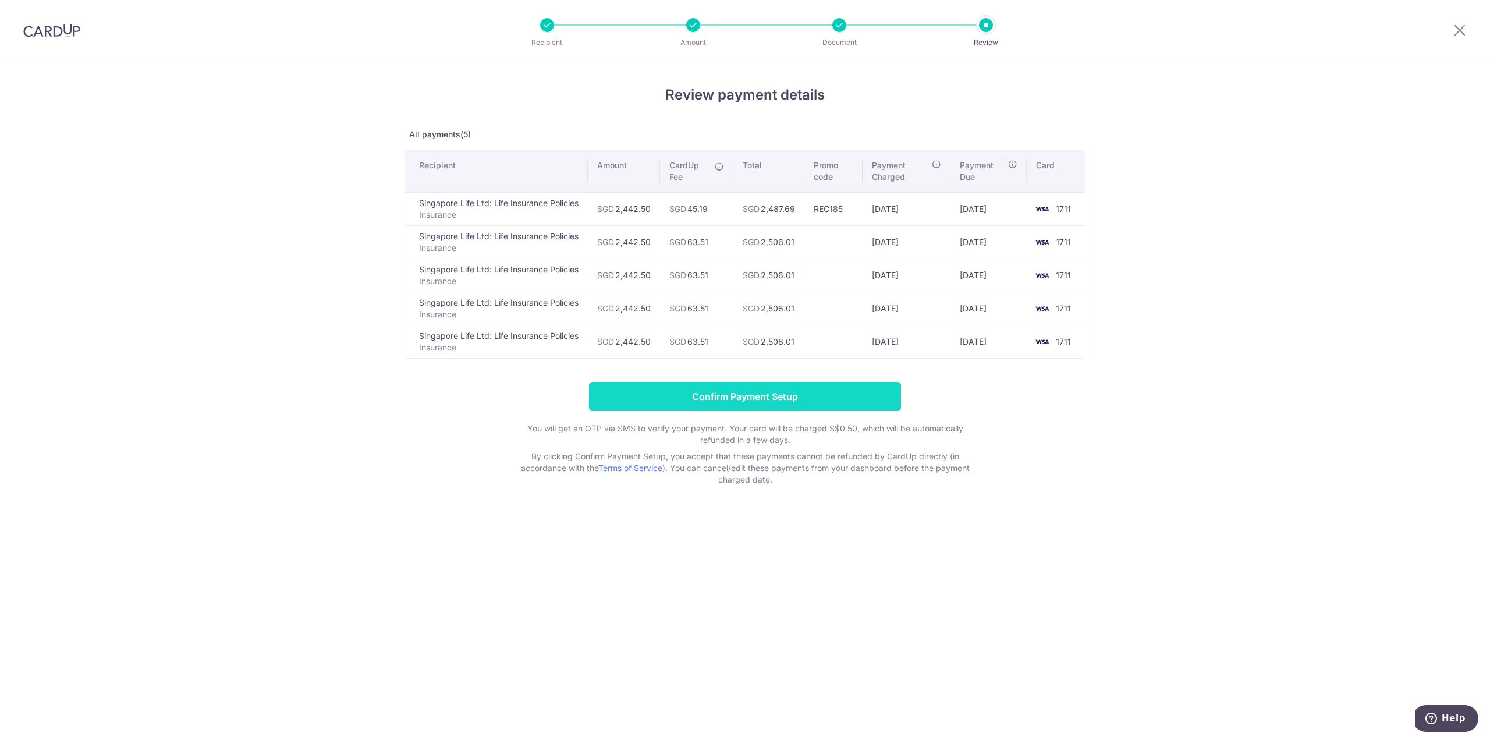
click at [811, 397] on input "Confirm Payment Setup" at bounding box center [745, 396] width 312 height 29
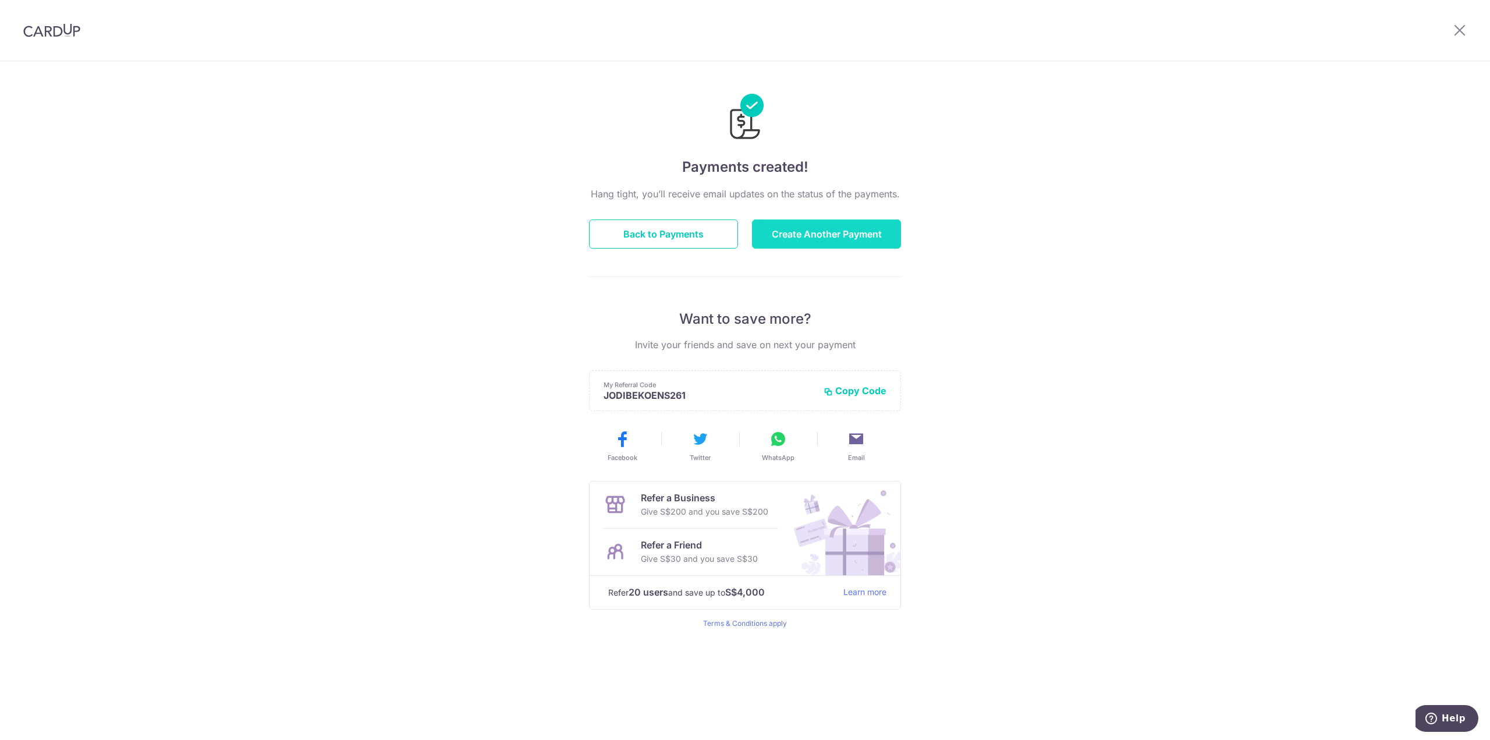
click at [780, 237] on button "Create Another Payment" at bounding box center [826, 233] width 149 height 29
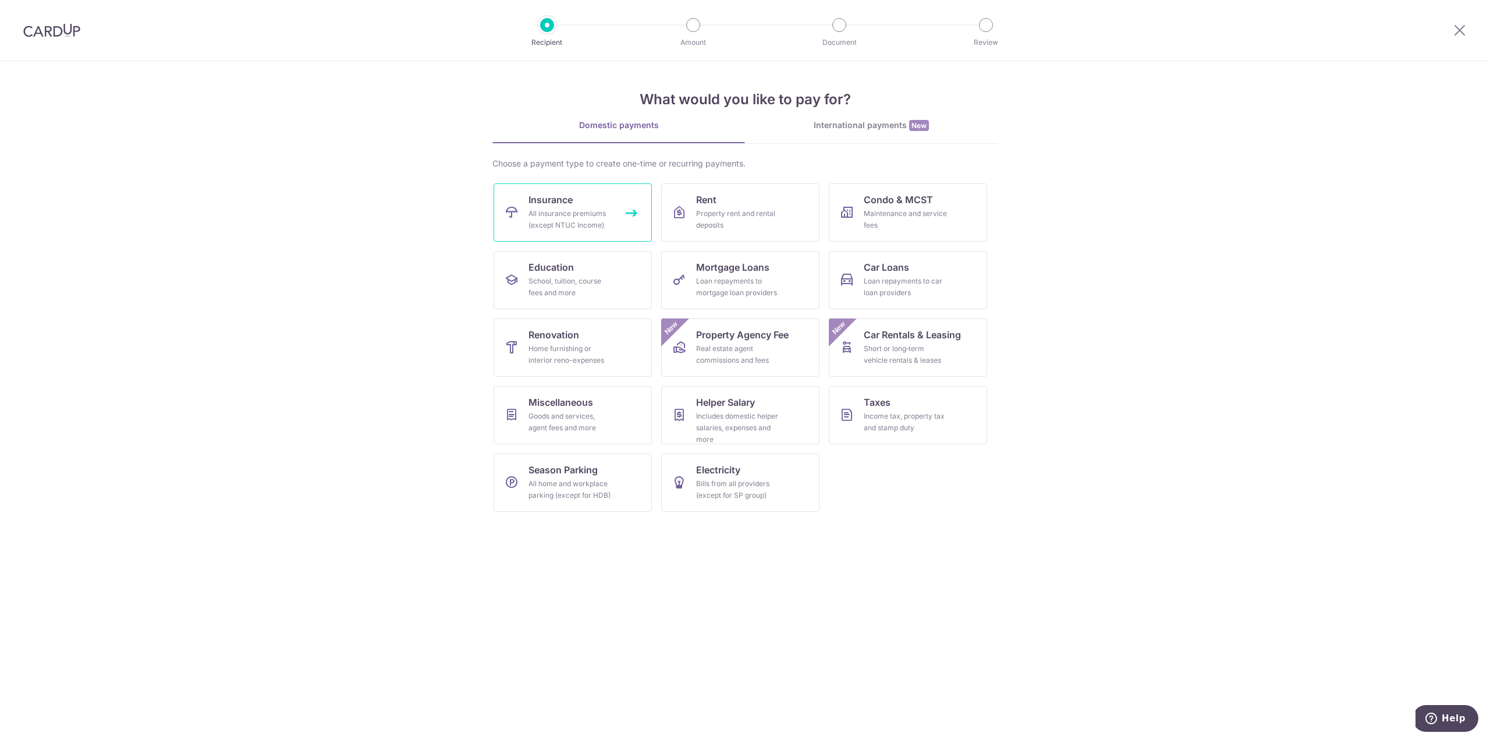
click at [602, 205] on link "Insurance All insurance premiums (except NTUC Income)" at bounding box center [572, 212] width 158 height 58
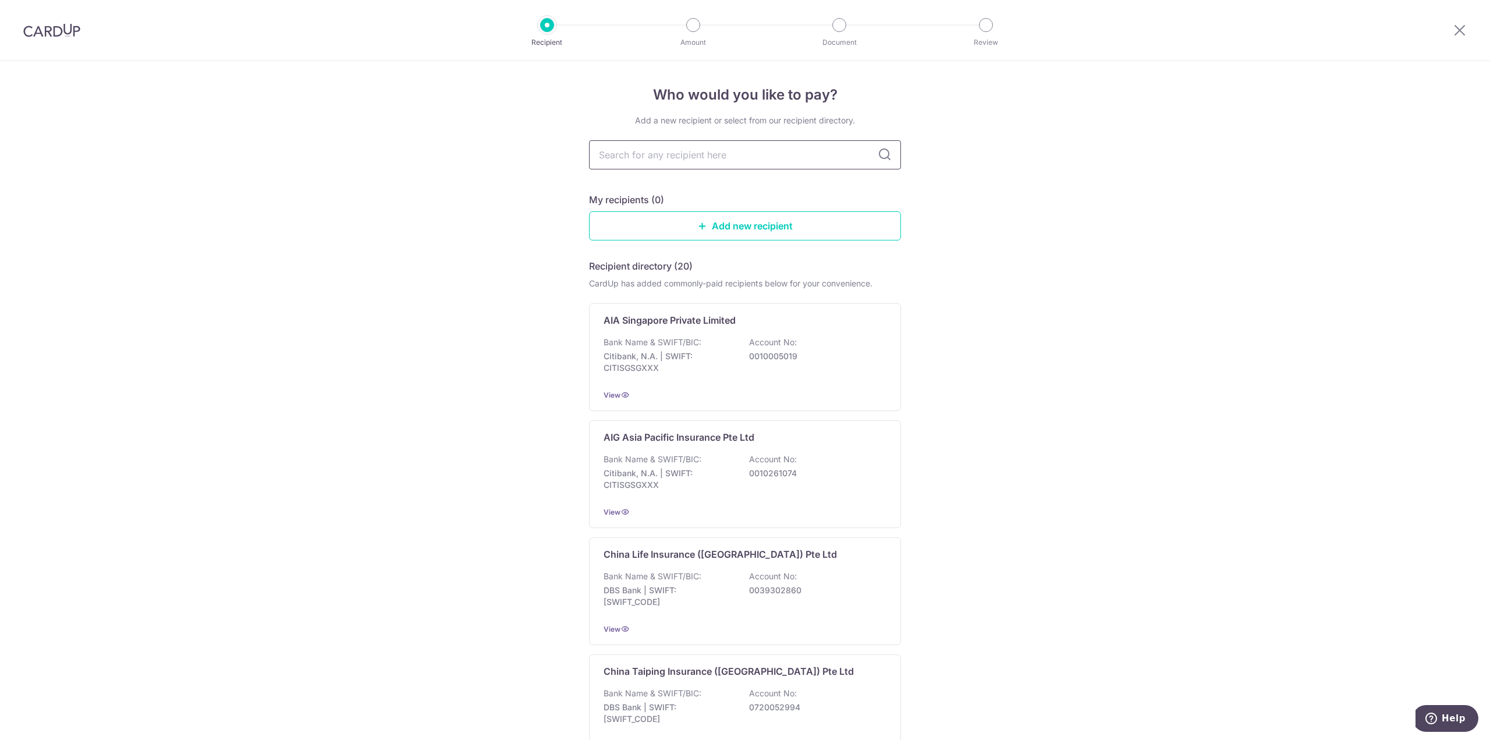
click at [666, 144] on input "text" at bounding box center [745, 154] width 312 height 29
type input "PRUDENTIAL"
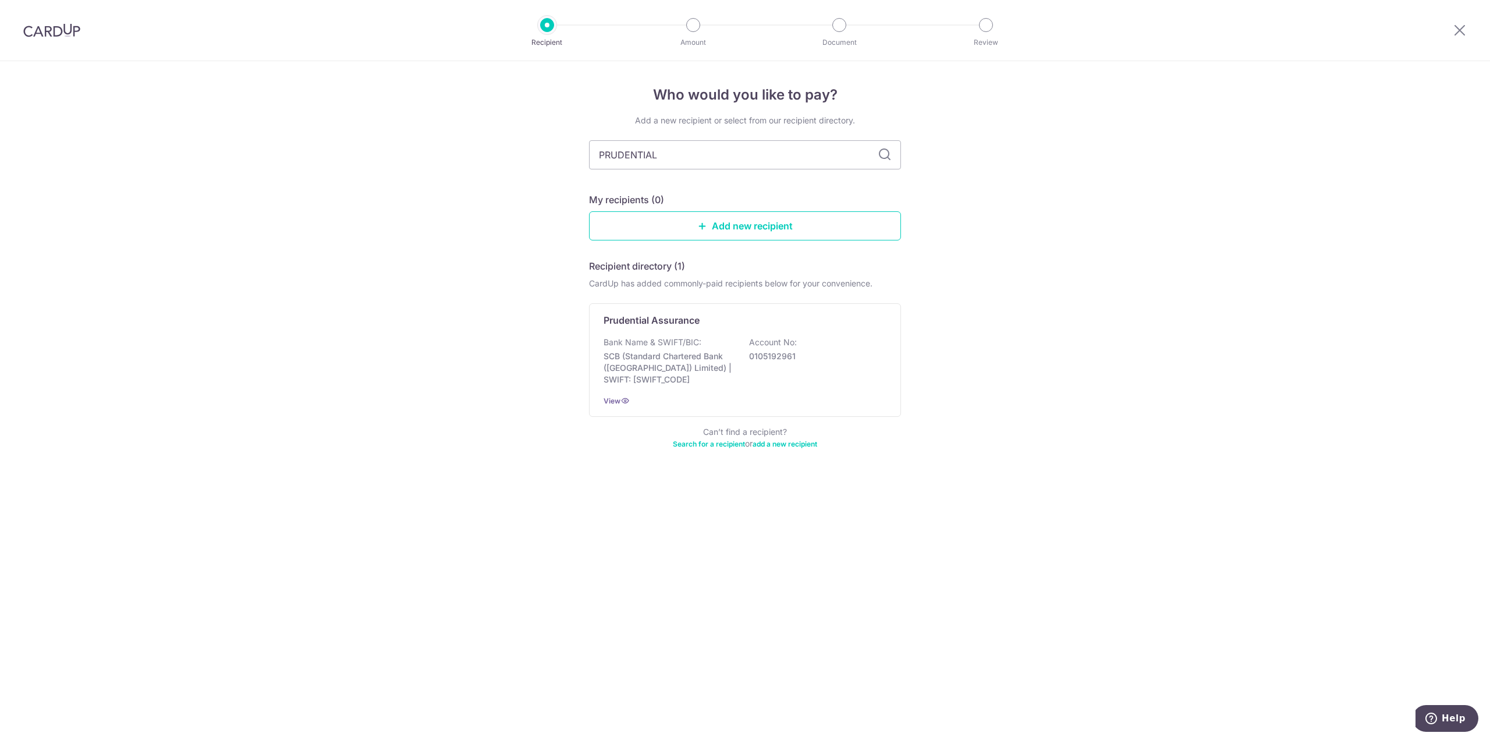
click at [723, 361] on p "SCB (Standard Chartered Bank (Singapore) Limited) | SWIFT: SCBLSG22XXX" at bounding box center [668, 367] width 130 height 35
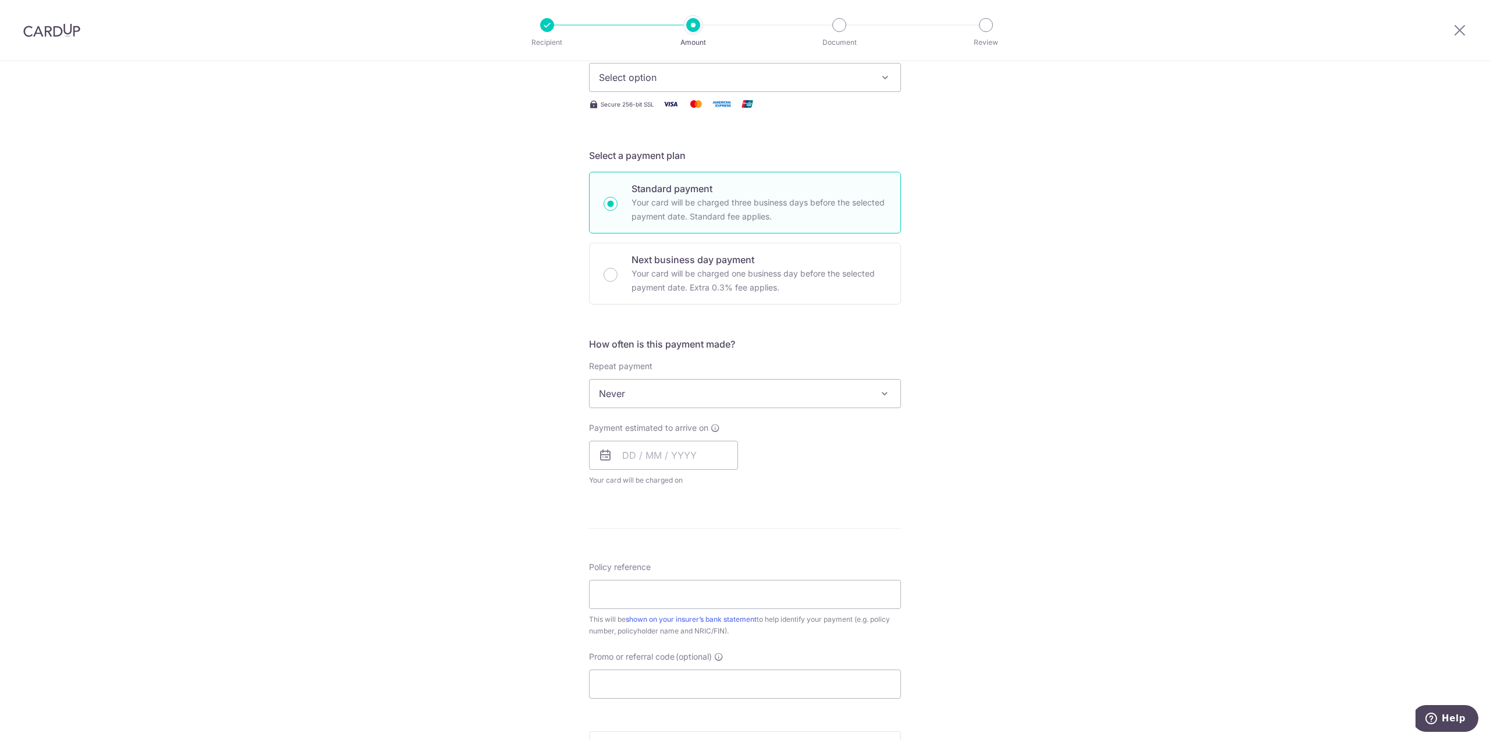
scroll to position [233, 0]
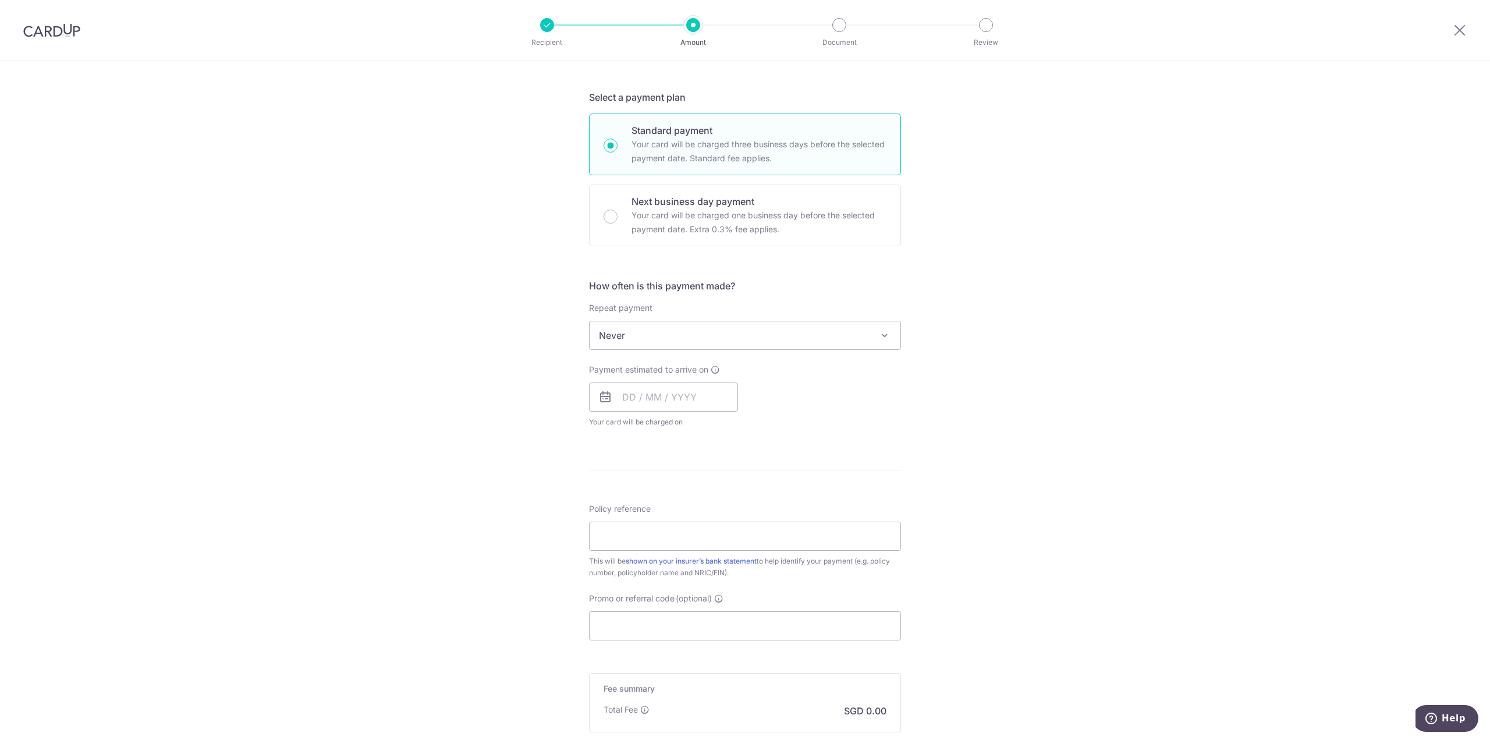
click at [640, 338] on span "Never" at bounding box center [744, 335] width 311 height 28
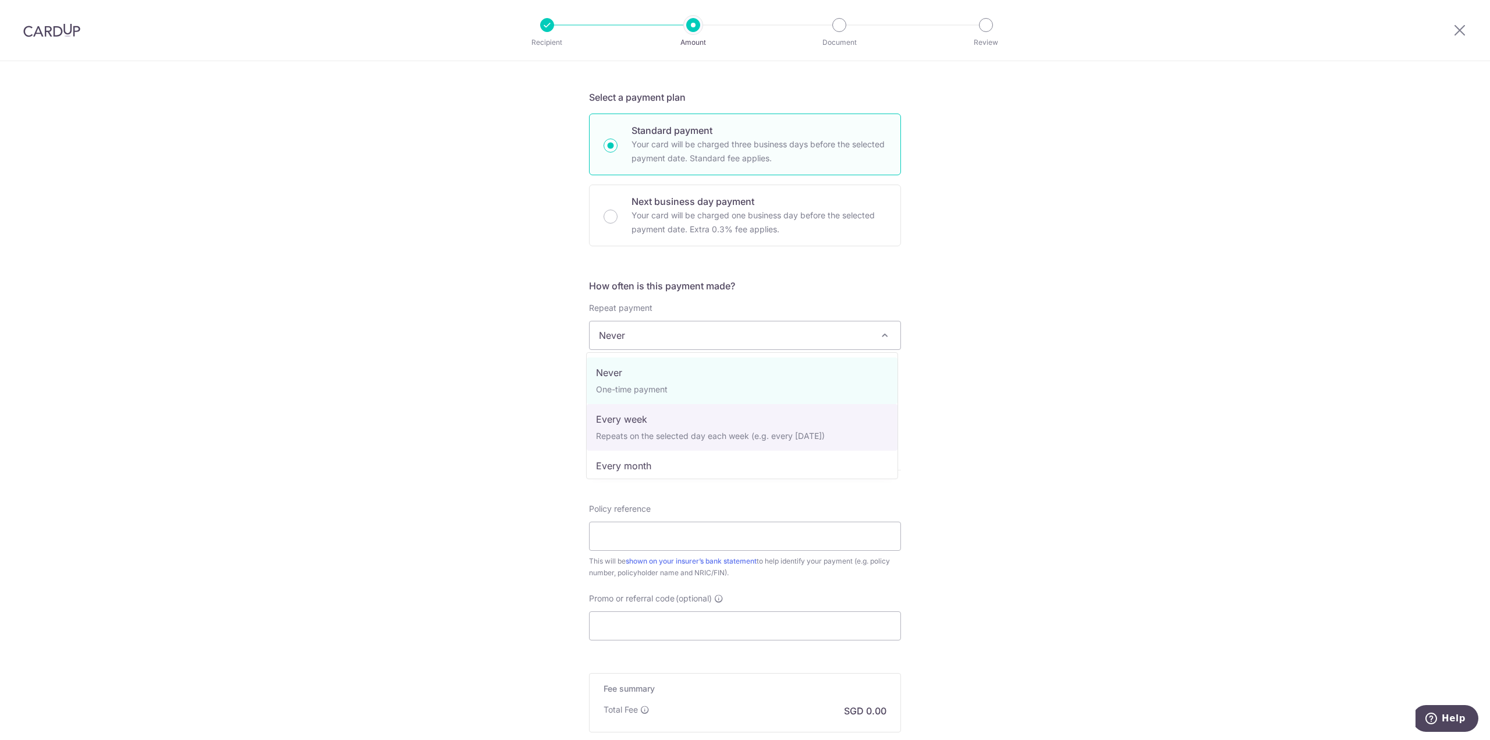
scroll to position [163, 0]
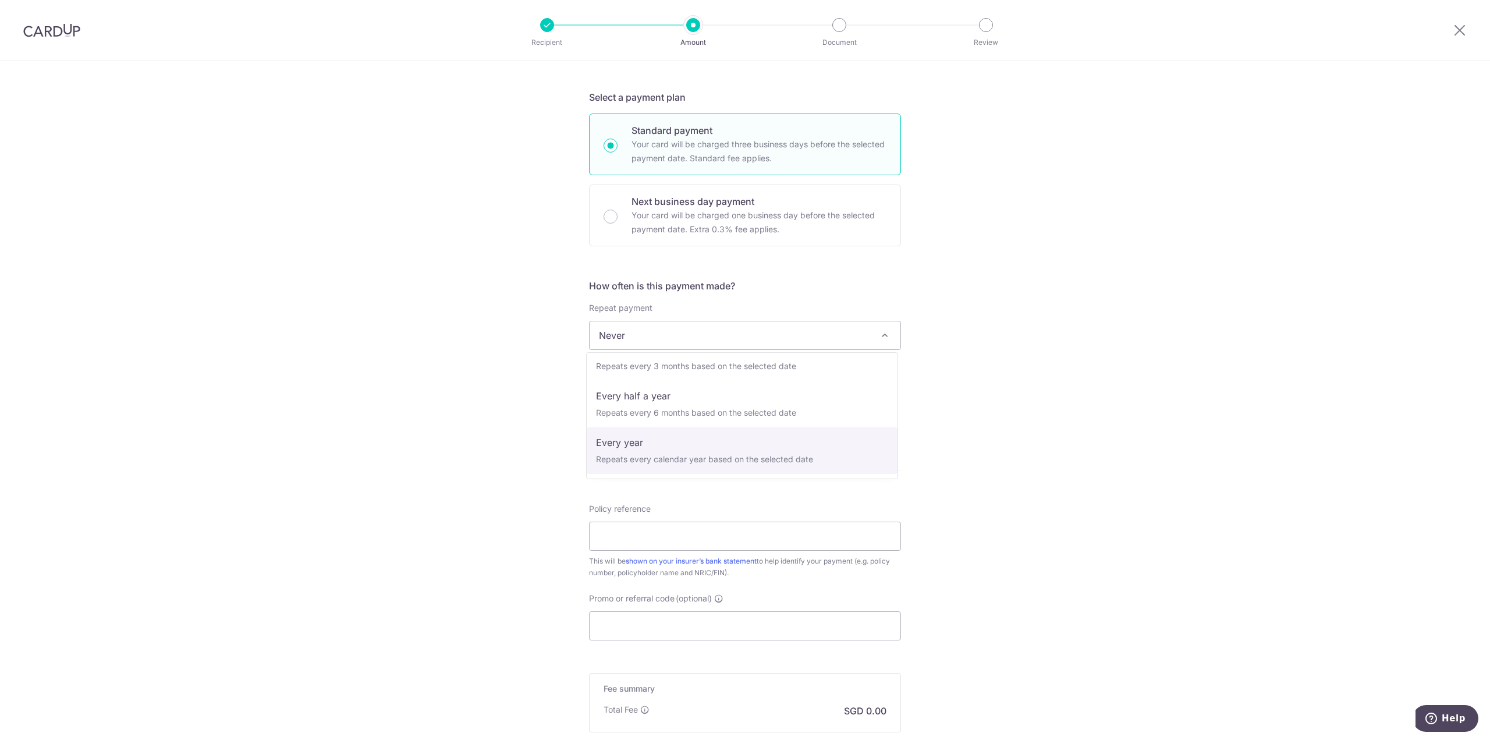
select select "6"
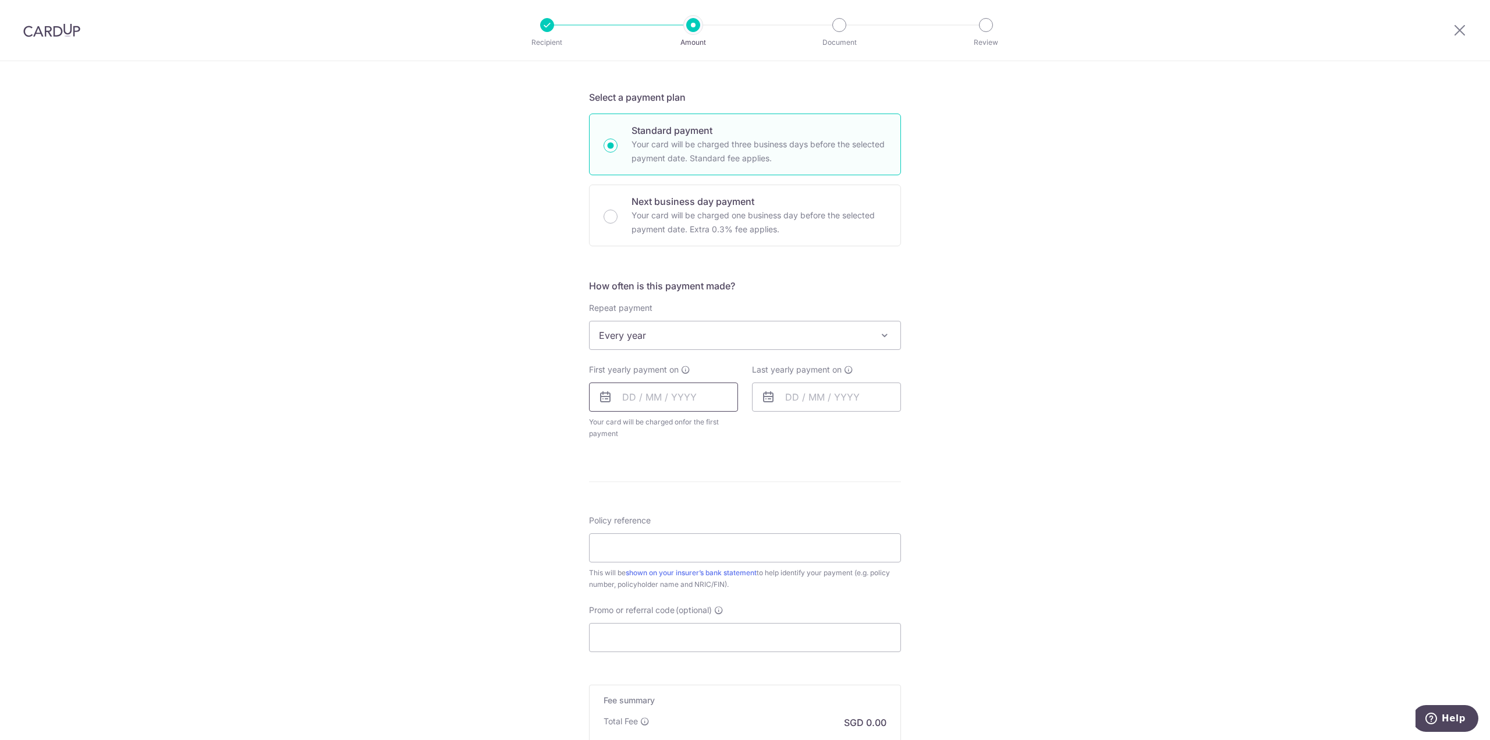
click at [648, 399] on input "text" at bounding box center [663, 396] width 149 height 29
click at [701, 500] on link "9" at bounding box center [706, 502] width 19 height 19
type input "[DATE]"
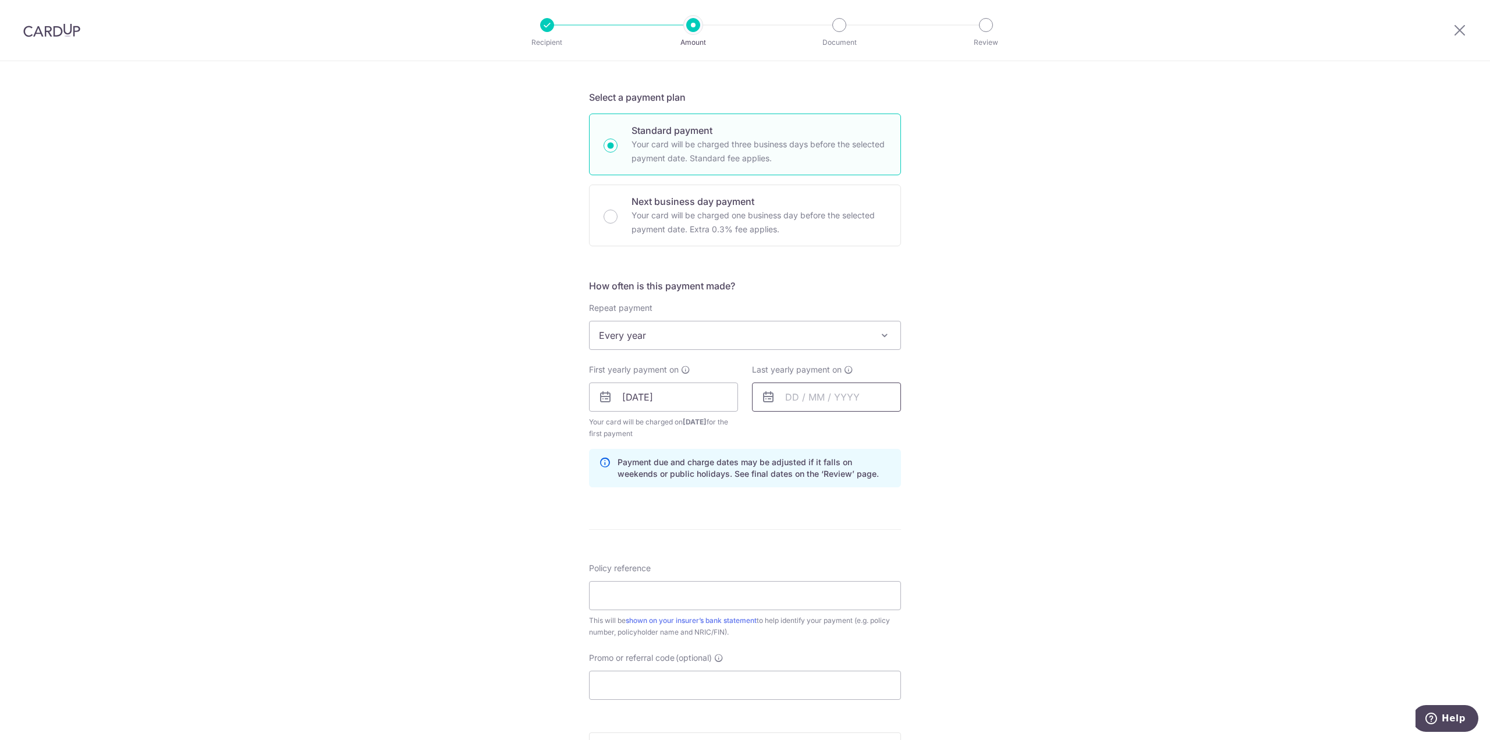
click at [779, 392] on input "text" at bounding box center [826, 396] width 149 height 29
click at [878, 428] on select "2025 2026 2027 2028 2029 2030 2031 2032 2033 2034 2035" at bounding box center [872, 428] width 31 height 9
click at [821, 475] on link "1" at bounding box center [822, 479] width 19 height 19
type input "[DATE]"
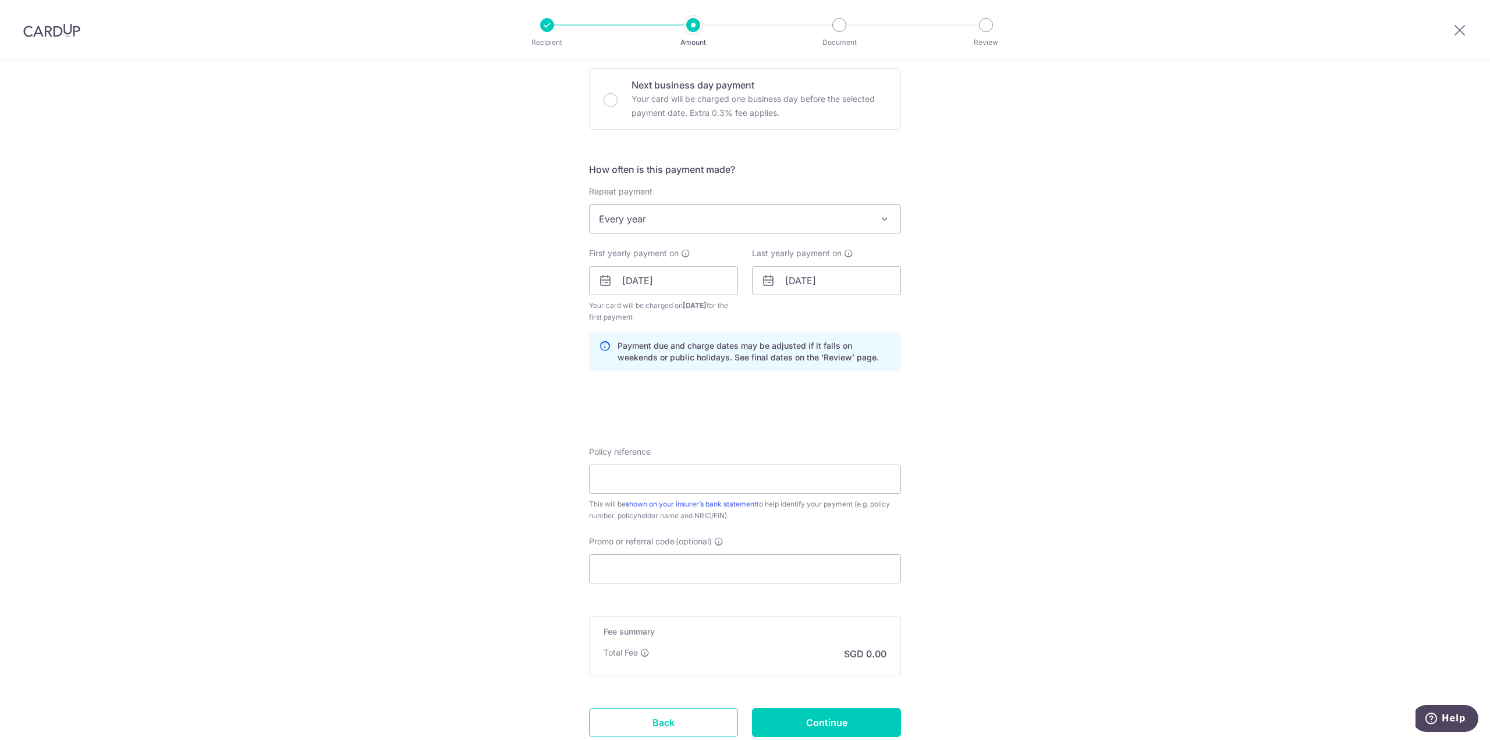
scroll to position [434, 0]
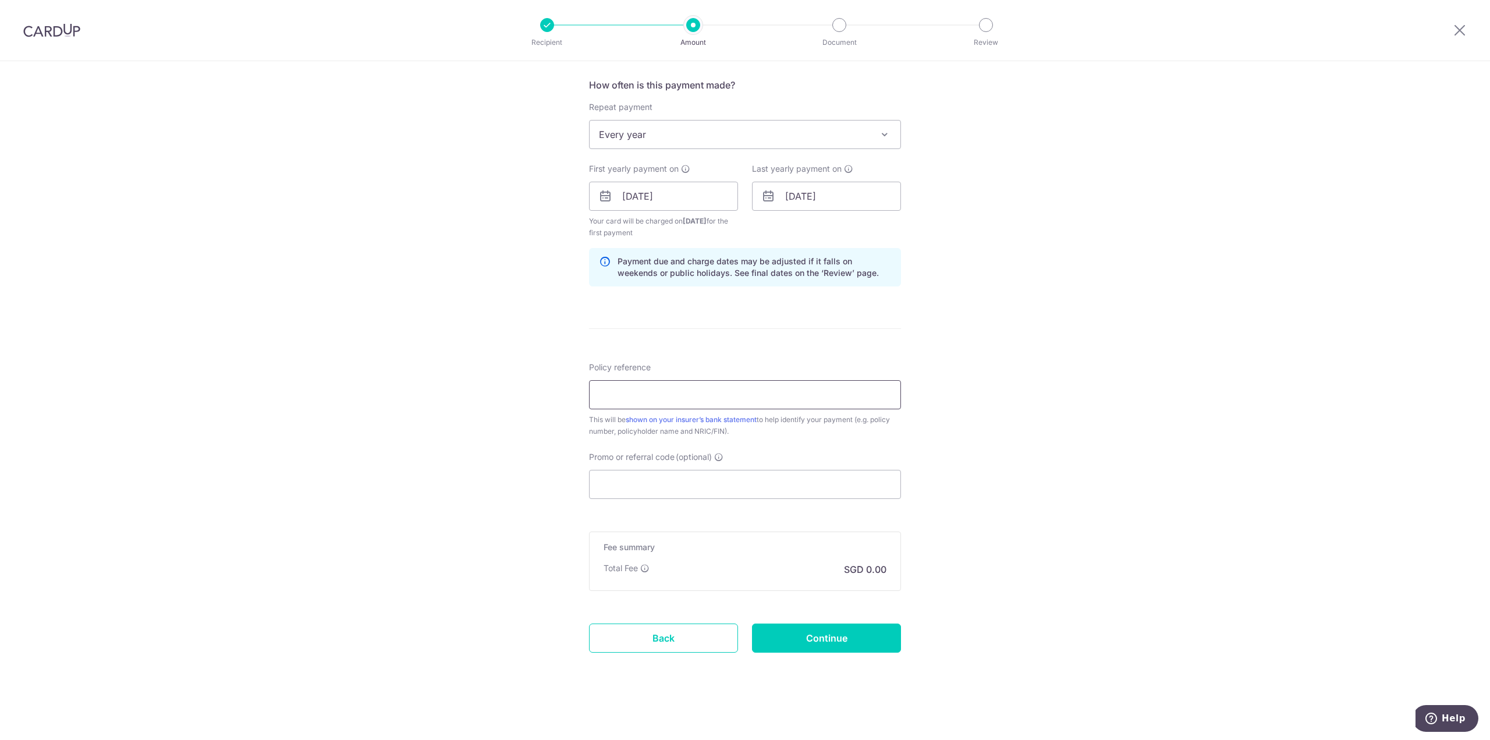
click at [641, 402] on input "Policy reference" at bounding box center [745, 394] width 312 height 29
type input "24373IVENW02"
click at [699, 490] on input "Promo or referral code (optional)" at bounding box center [745, 484] width 312 height 29
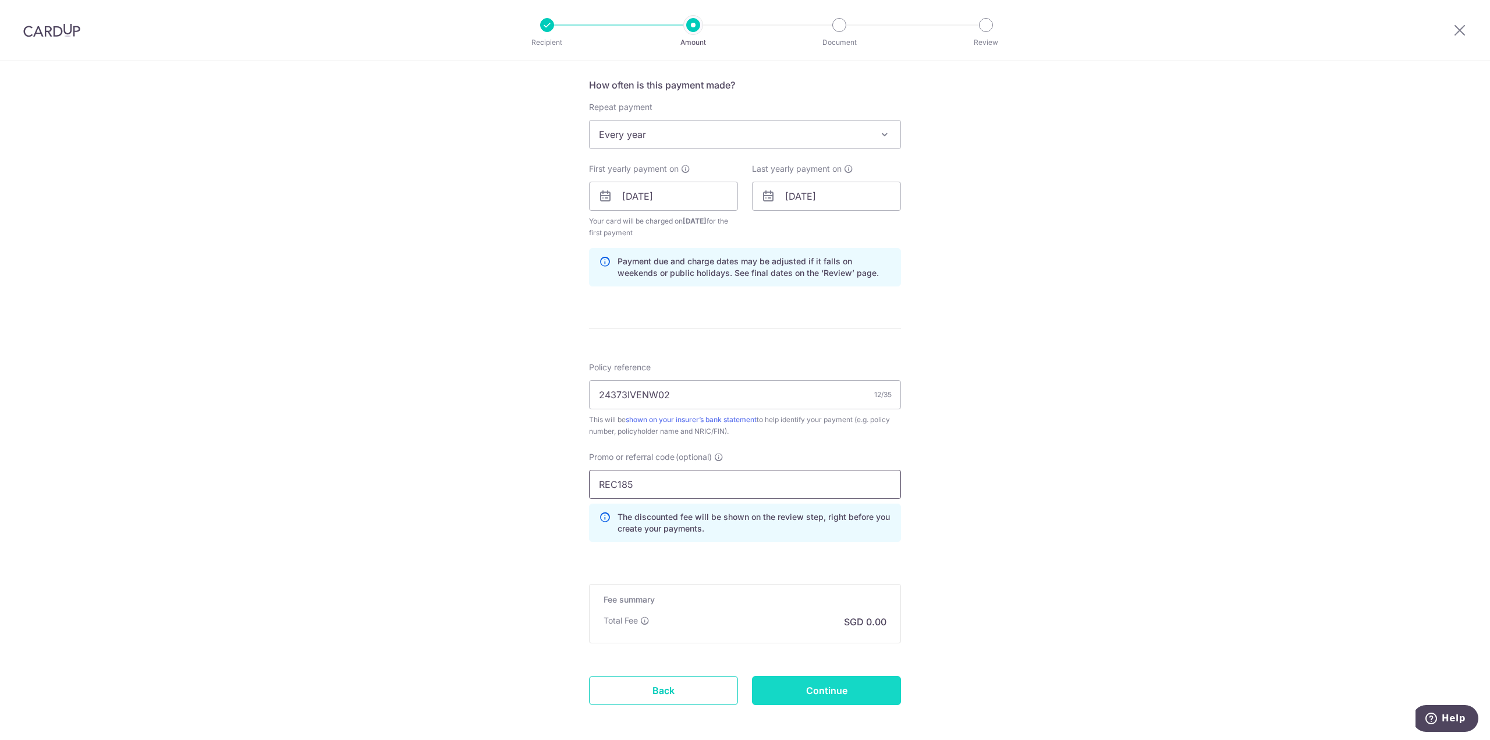
type input "REC185"
click at [798, 692] on input "Continue" at bounding box center [826, 690] width 149 height 29
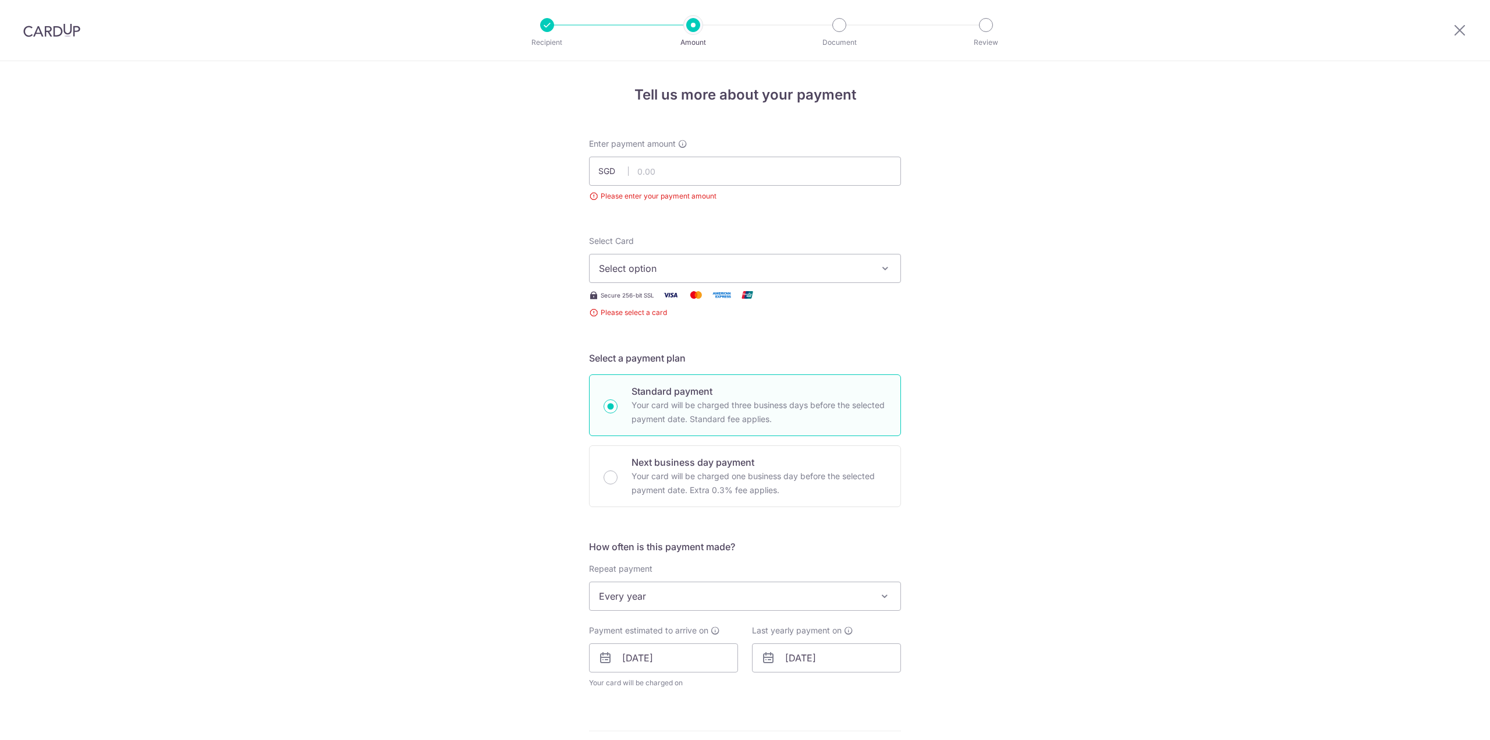
scroll to position [129, 0]
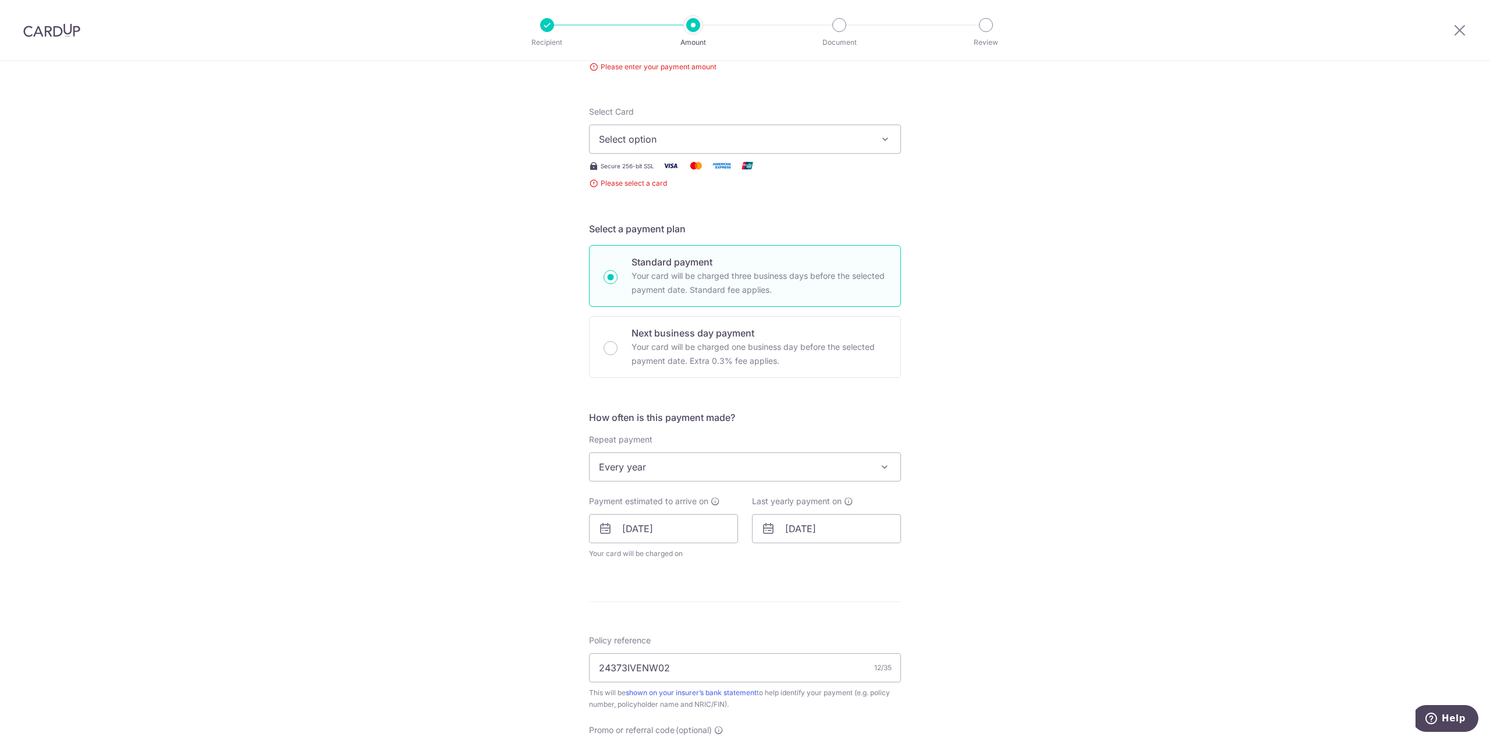
click at [666, 144] on span "Select option" at bounding box center [734, 139] width 271 height 14
click at [659, 208] on li "Your Cards" at bounding box center [744, 195] width 311 height 26
click at [821, 131] on button "Select option" at bounding box center [745, 139] width 312 height 29
click at [707, 220] on span "**** 1711" at bounding box center [745, 222] width 292 height 14
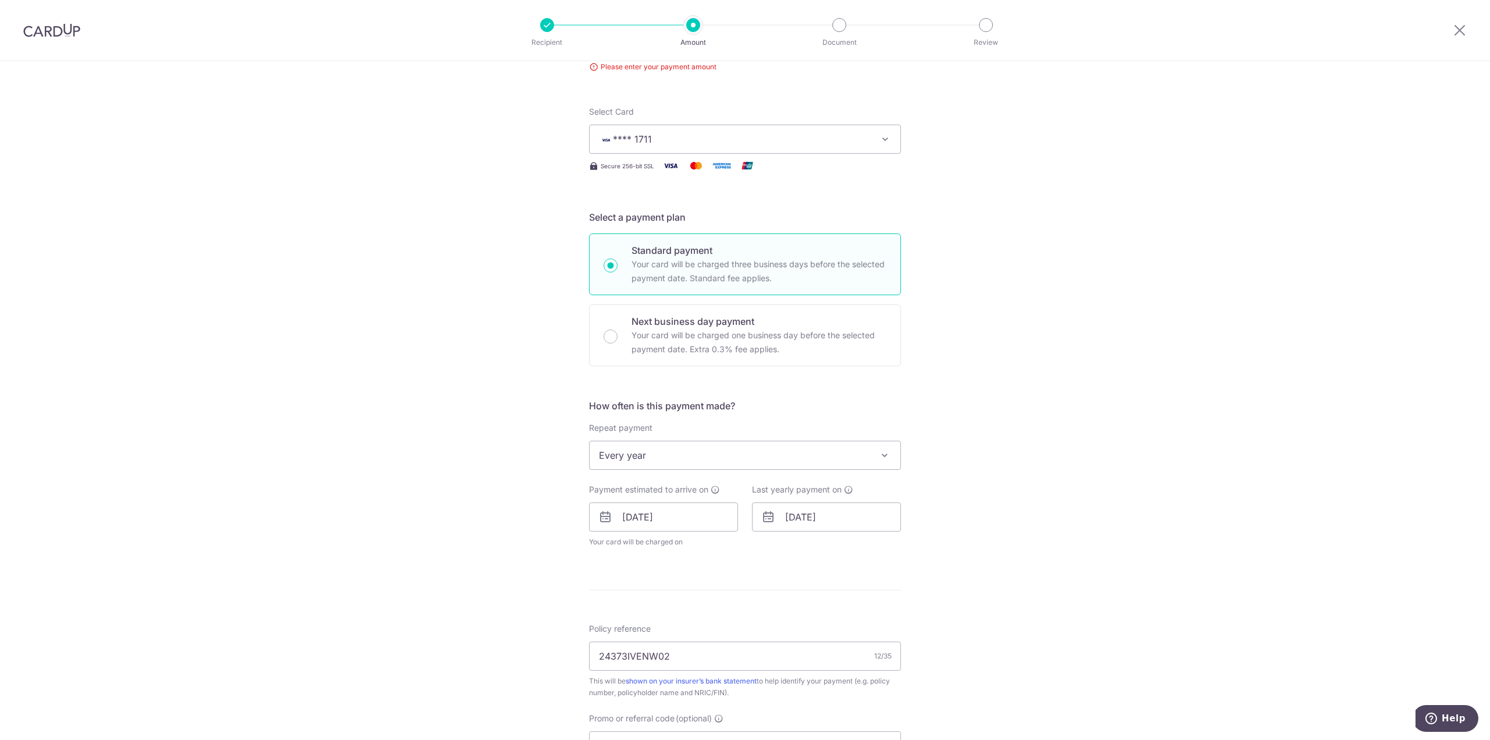
scroll to position [443, 0]
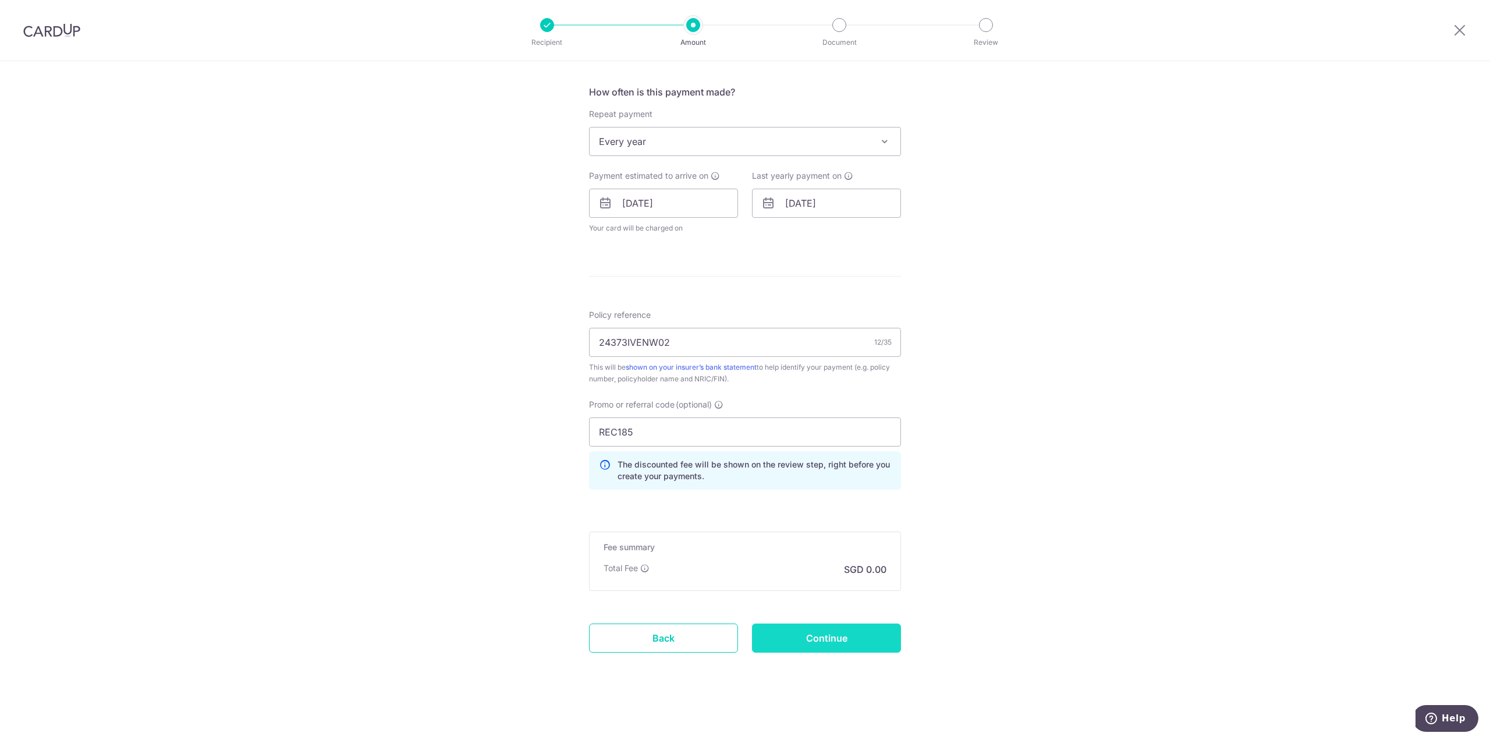
click at [833, 645] on input "Continue" at bounding box center [826, 637] width 149 height 29
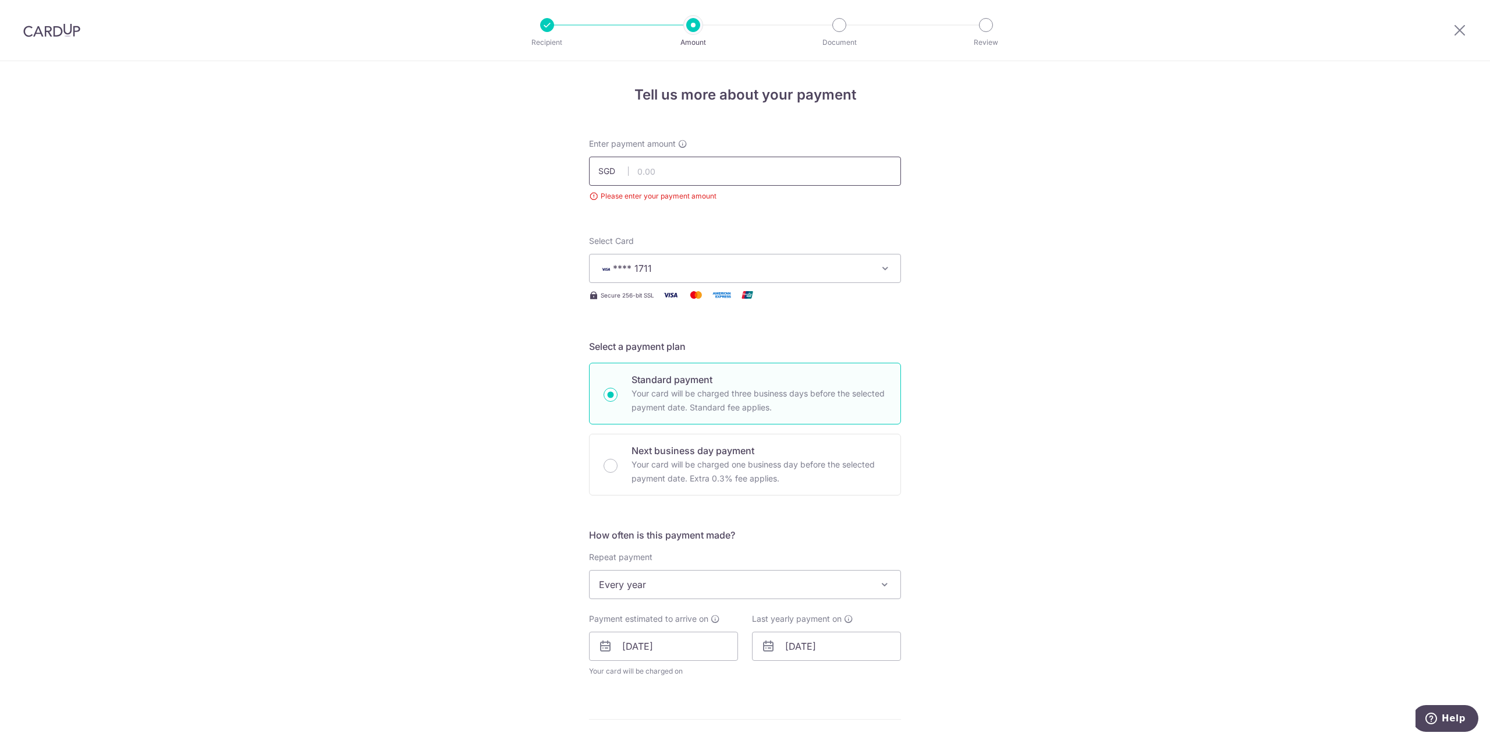
click at [699, 173] on input "text" at bounding box center [745, 171] width 312 height 29
type input "303.74"
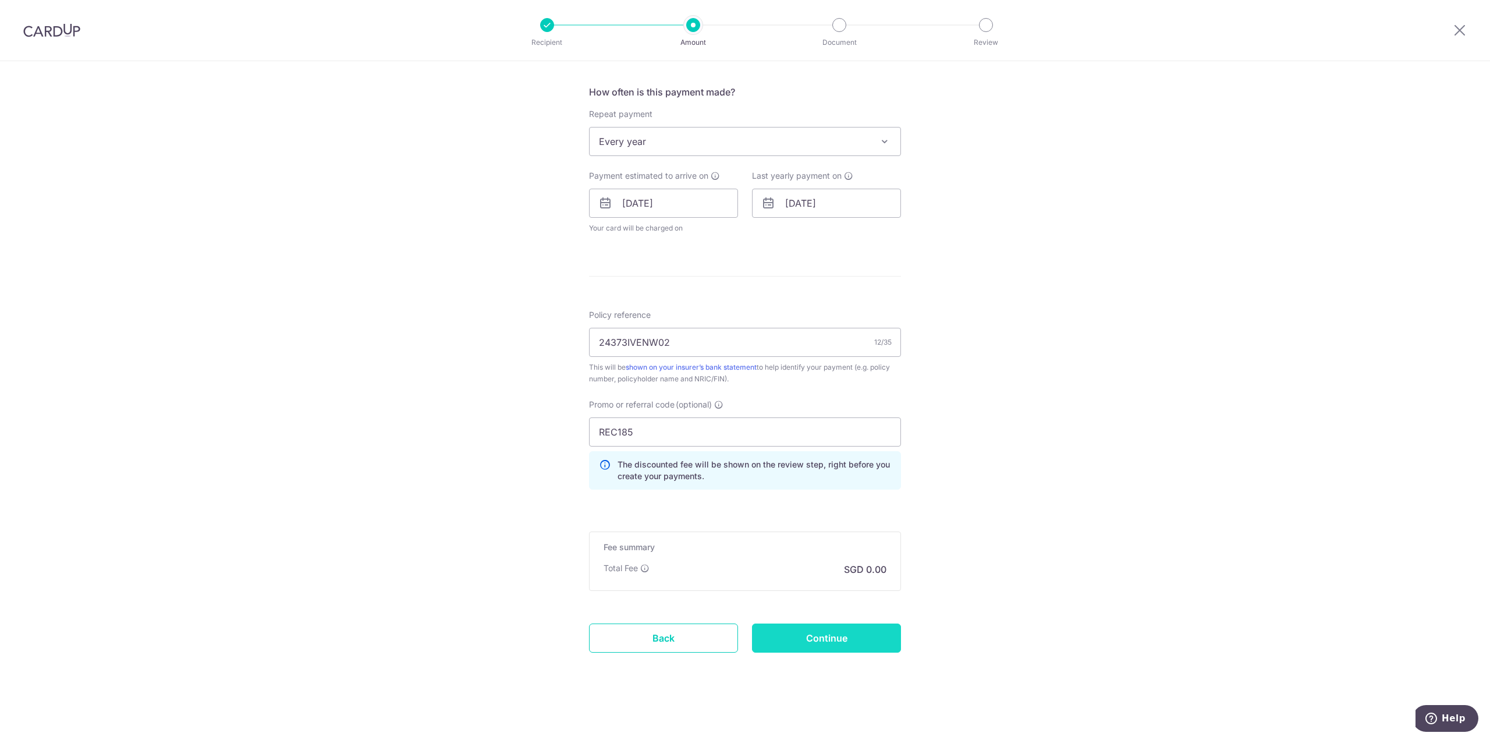
click at [793, 651] on input "Continue" at bounding box center [826, 637] width 149 height 29
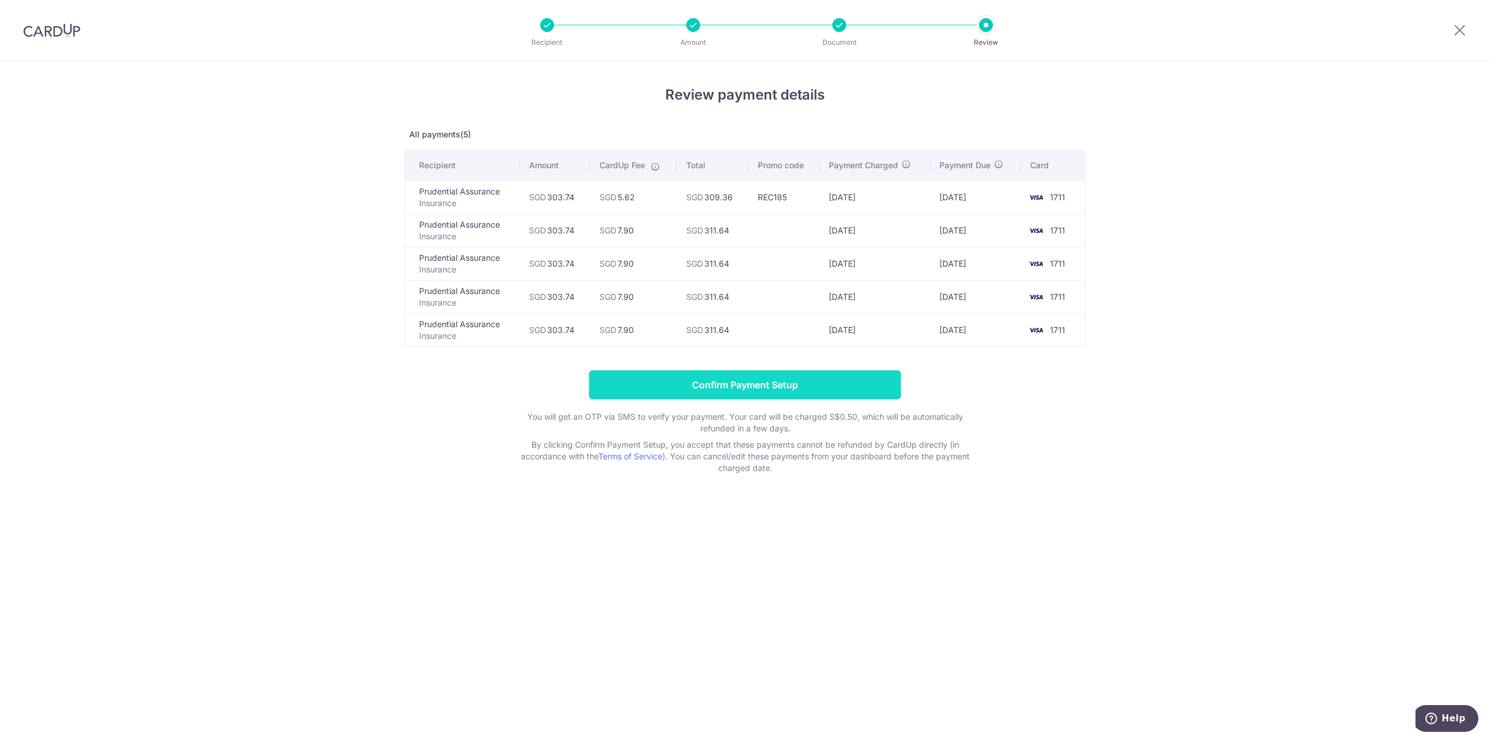
click at [724, 383] on input "Confirm Payment Setup" at bounding box center [745, 384] width 312 height 29
